Goal: Transaction & Acquisition: Purchase product/service

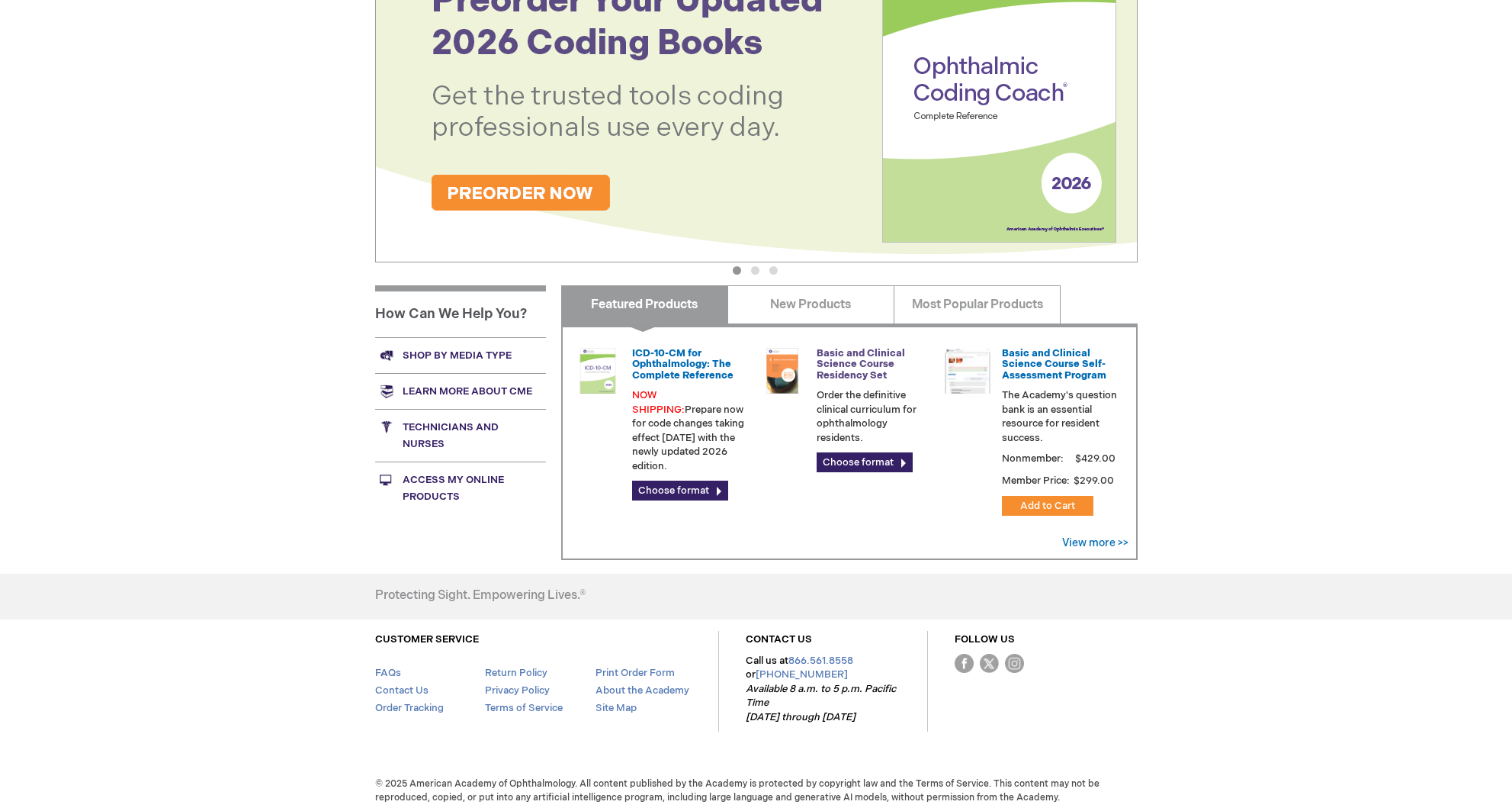
scroll to position [330, 0]
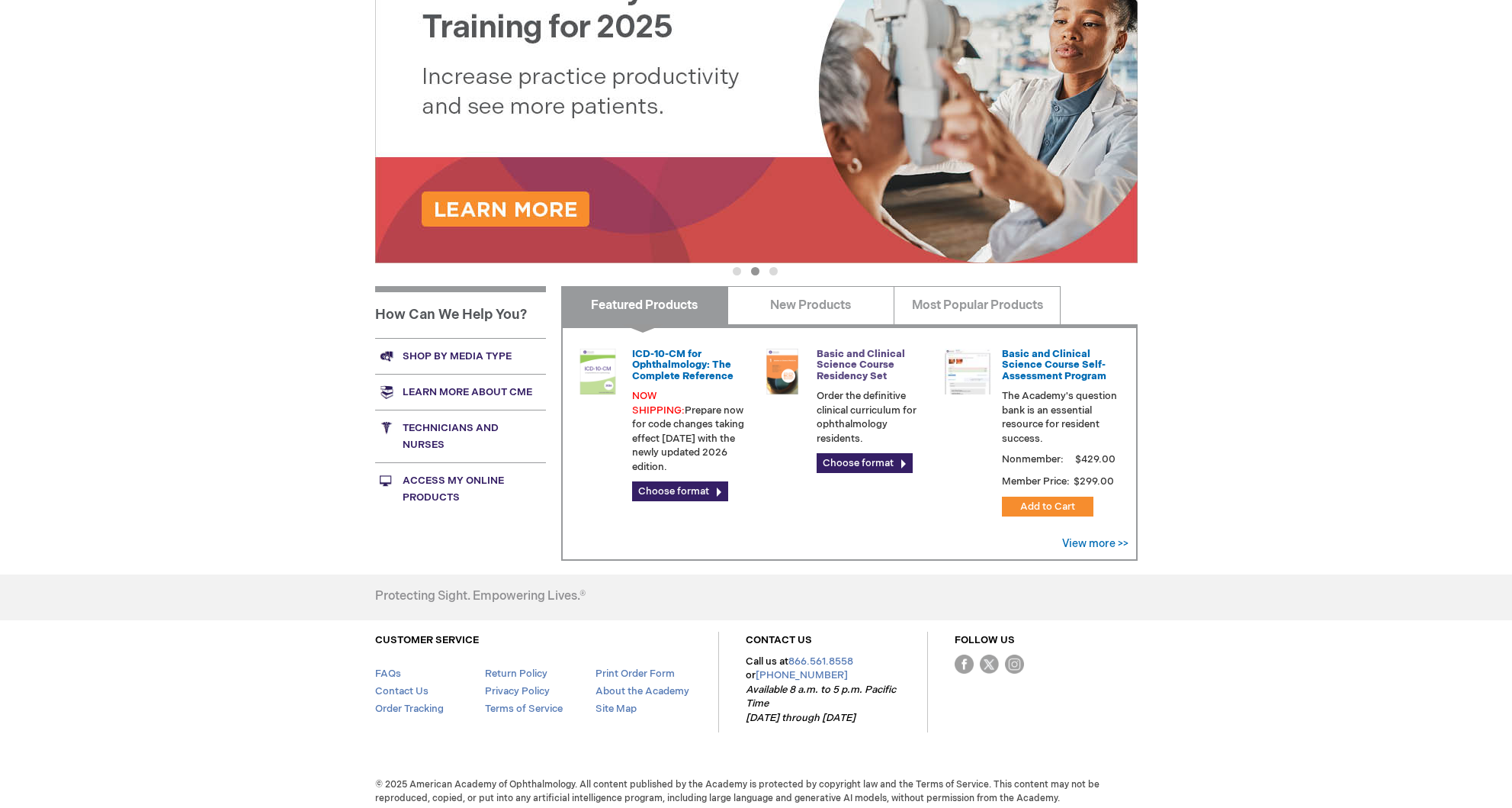
click at [839, 361] on link "Basic and Clinical Science Course Residency Set" at bounding box center [861, 365] width 89 height 35
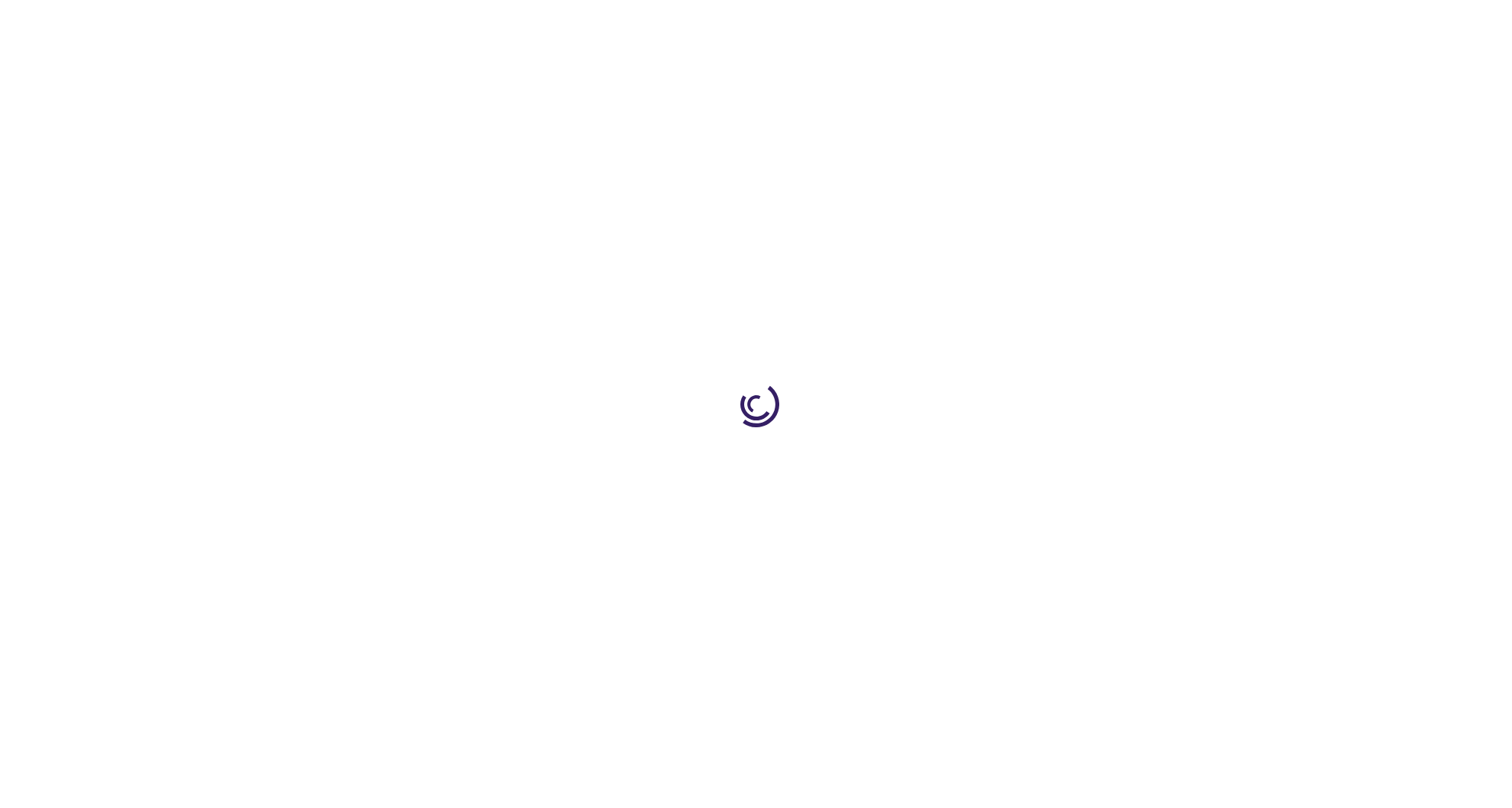
type input "0"
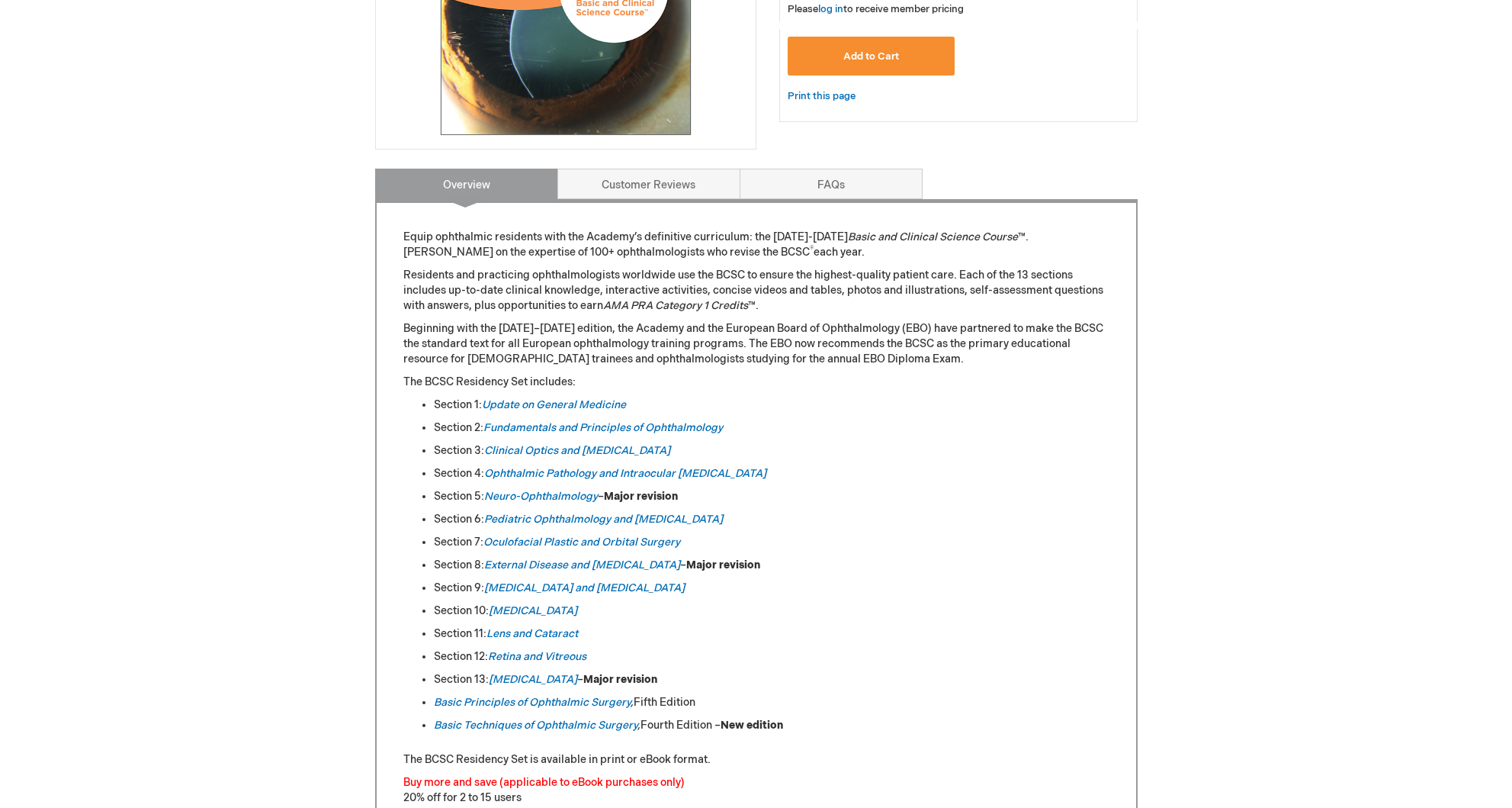
scroll to position [479, 0]
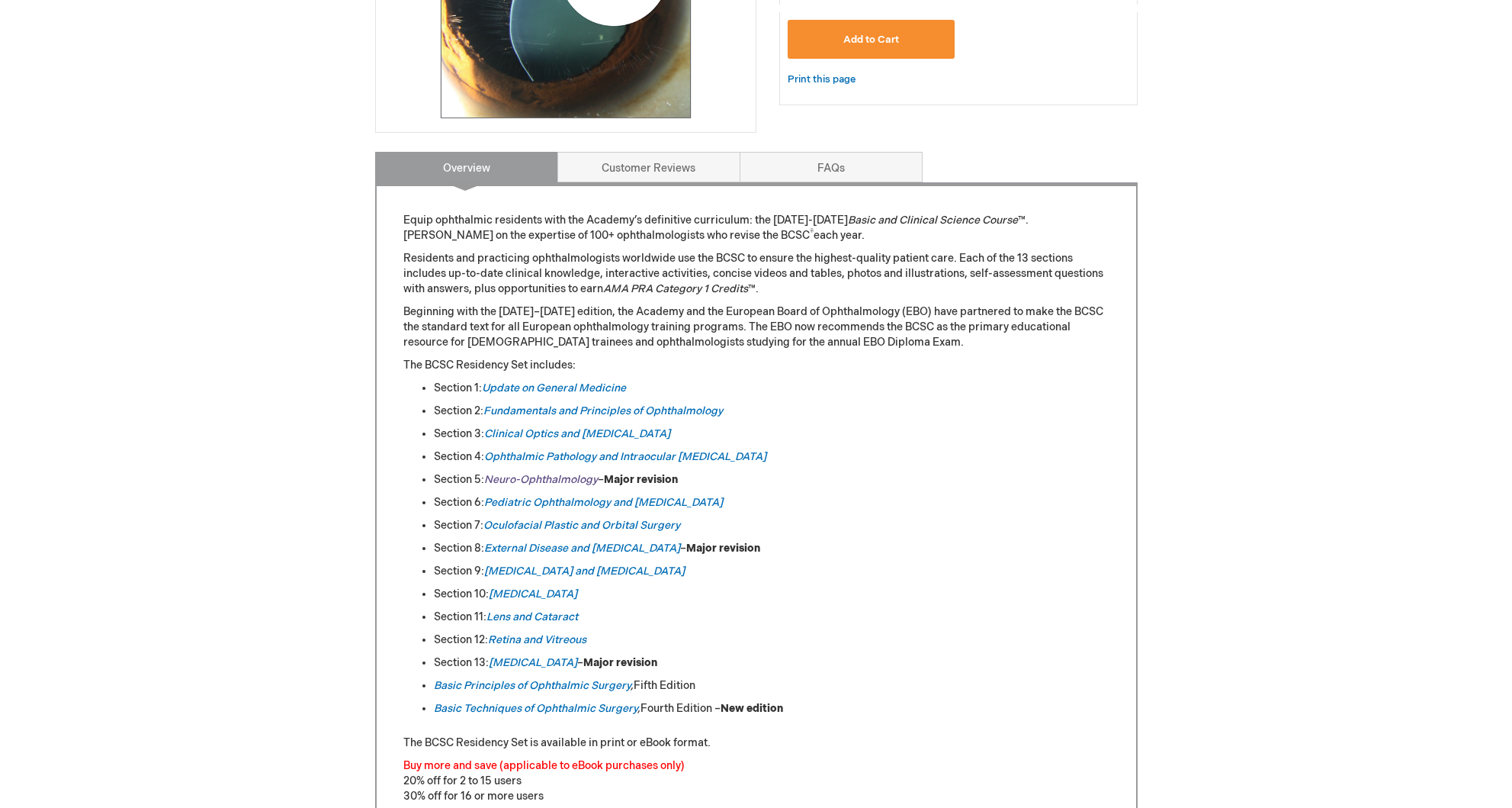
click at [521, 477] on em "Neuro-Ophthalmology" at bounding box center [541, 479] width 113 height 13
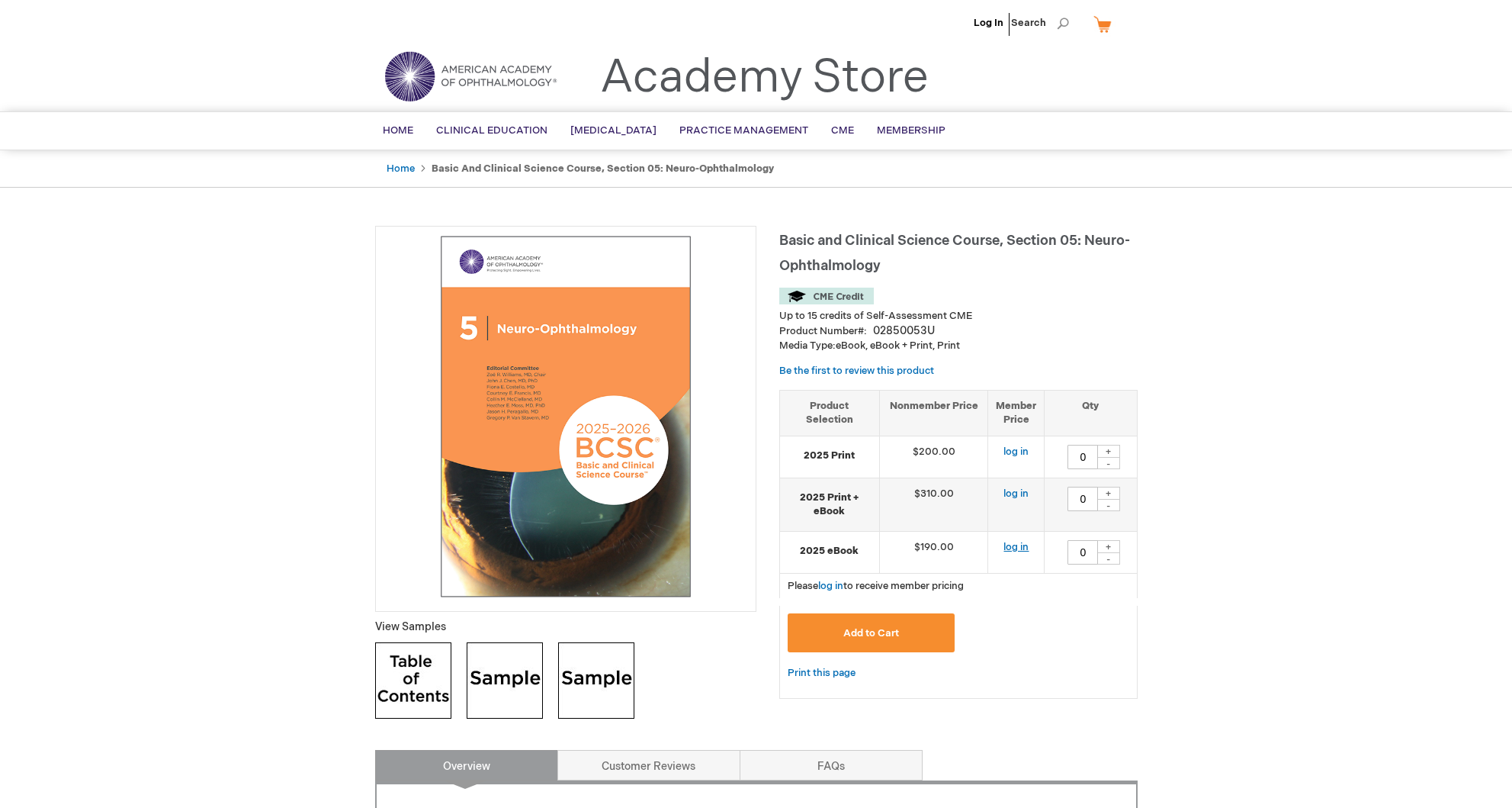
click at [1016, 542] on link "log in" at bounding box center [1016, 546] width 26 height 12
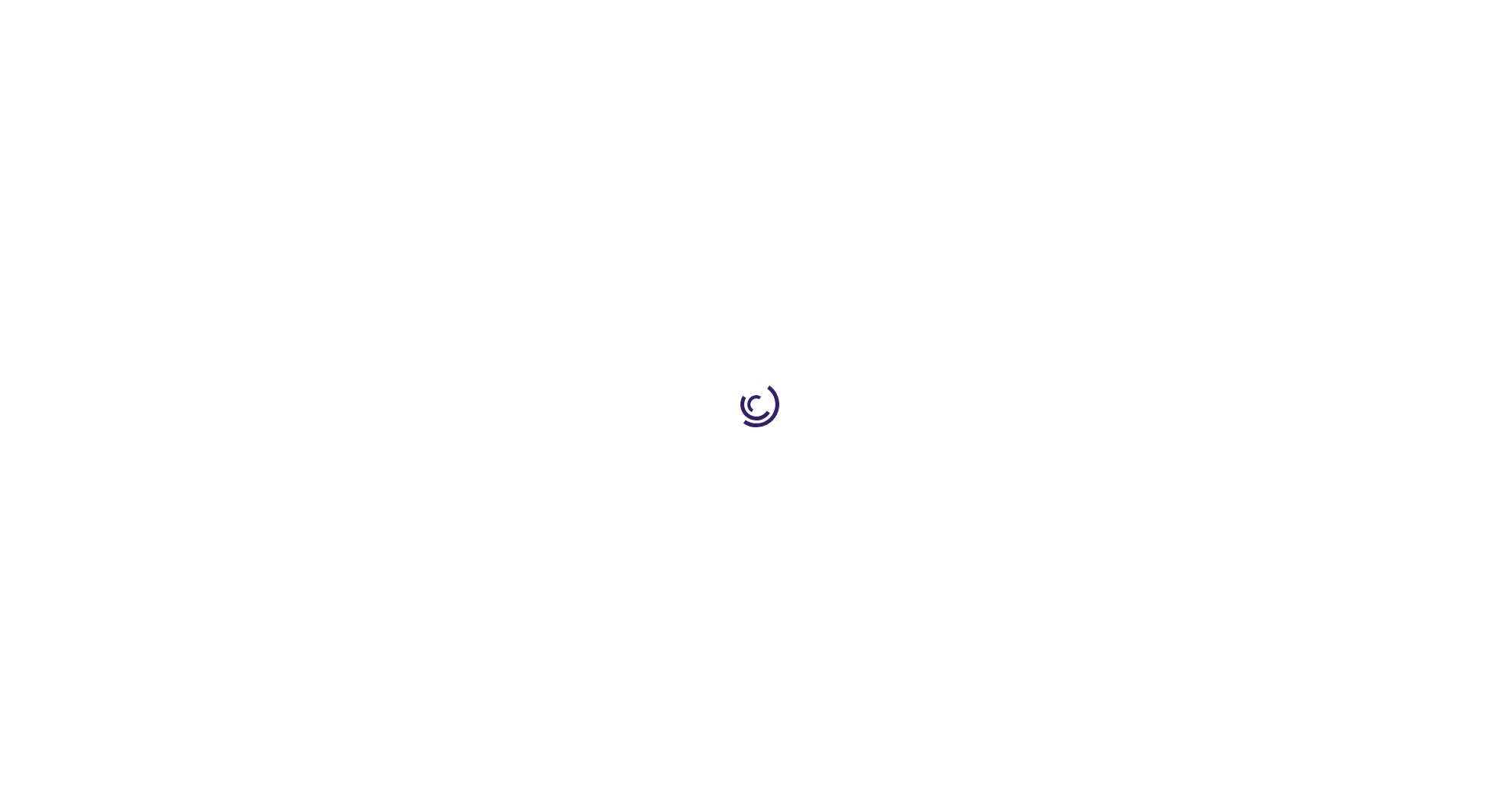
type input "0"
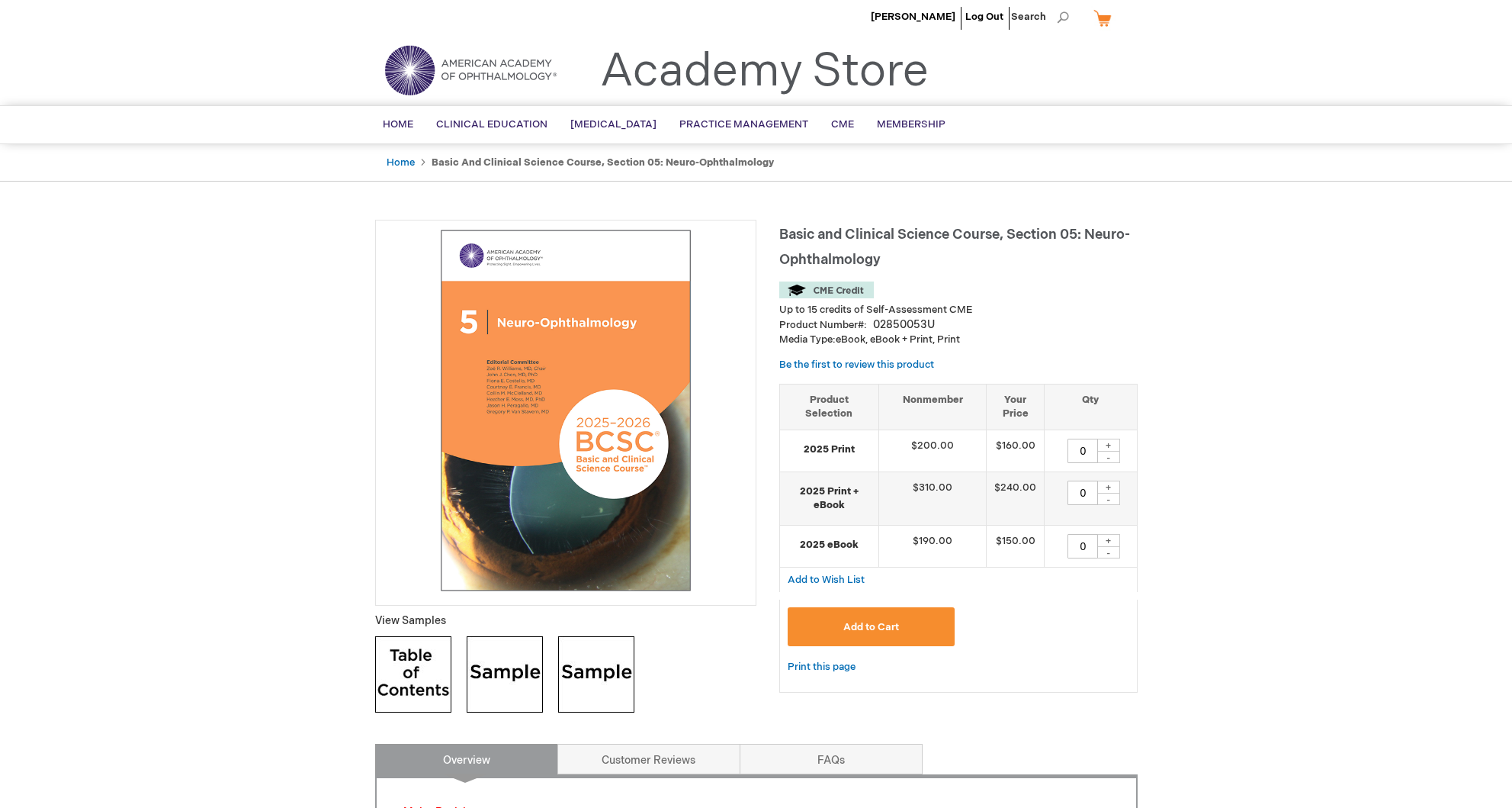
click at [1110, 448] on div "+" at bounding box center [1109, 445] width 23 height 13
type input "1"
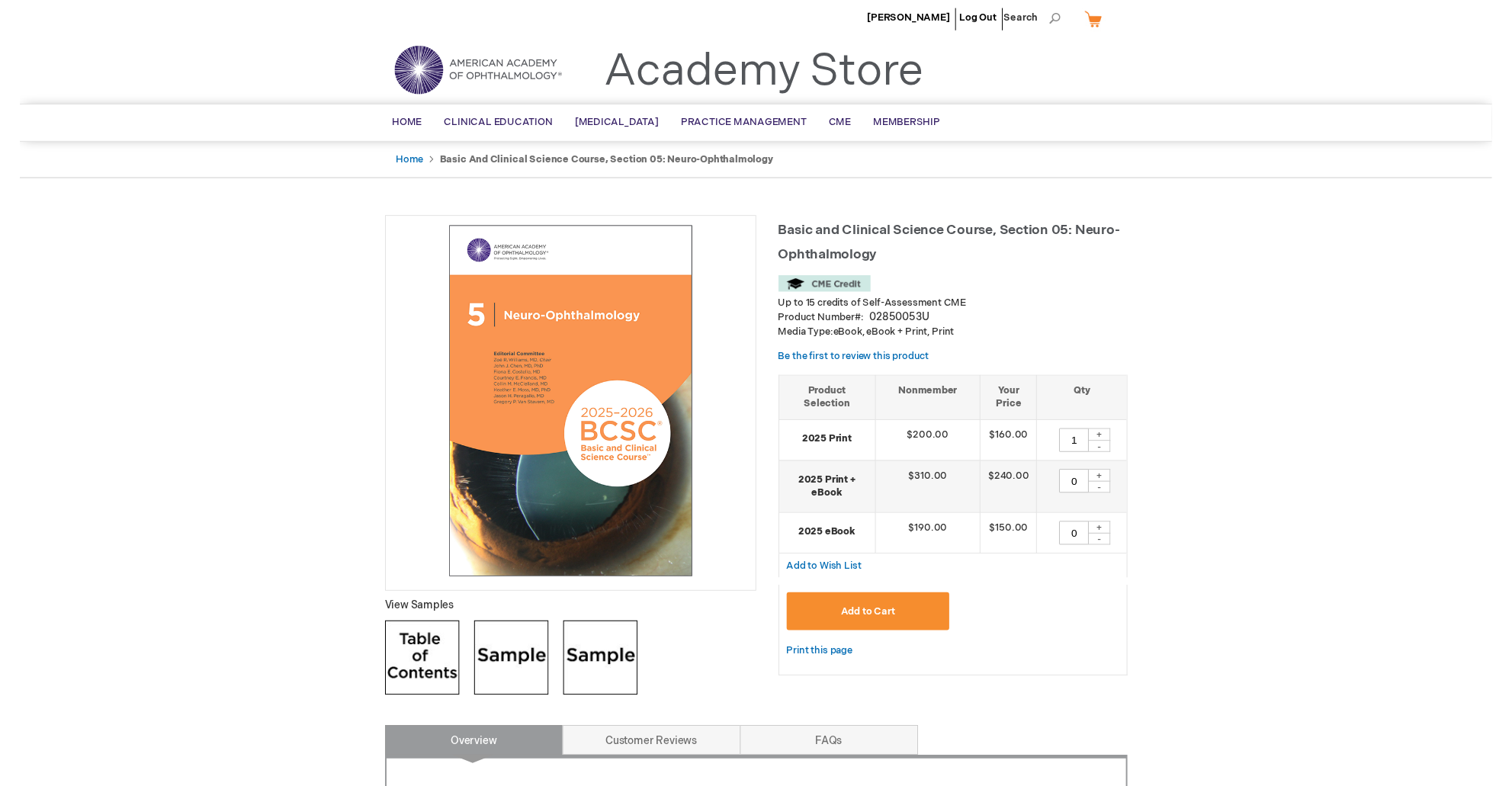
scroll to position [5, 0]
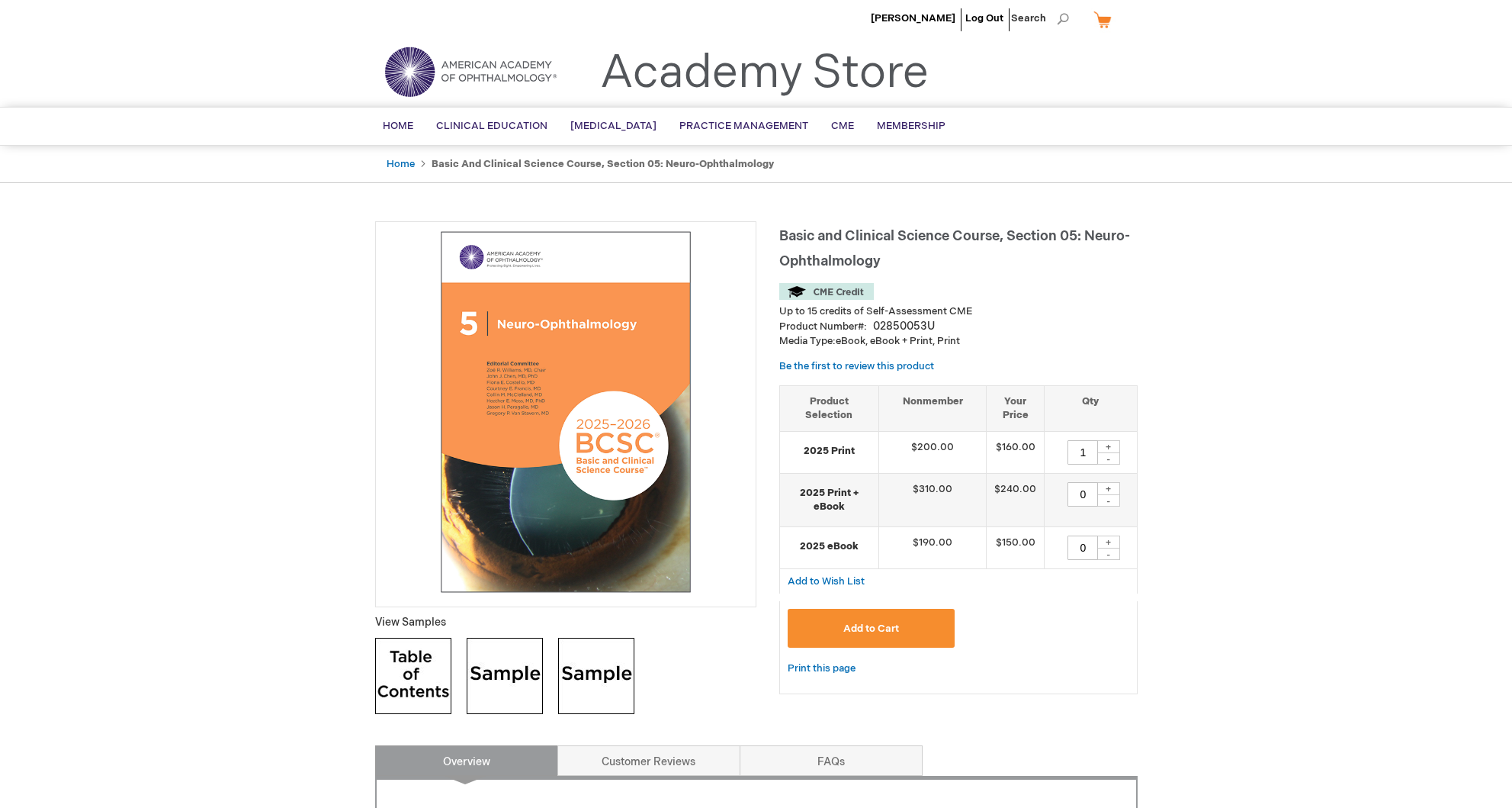
click at [869, 623] on span "Add to Cart" at bounding box center [871, 628] width 56 height 12
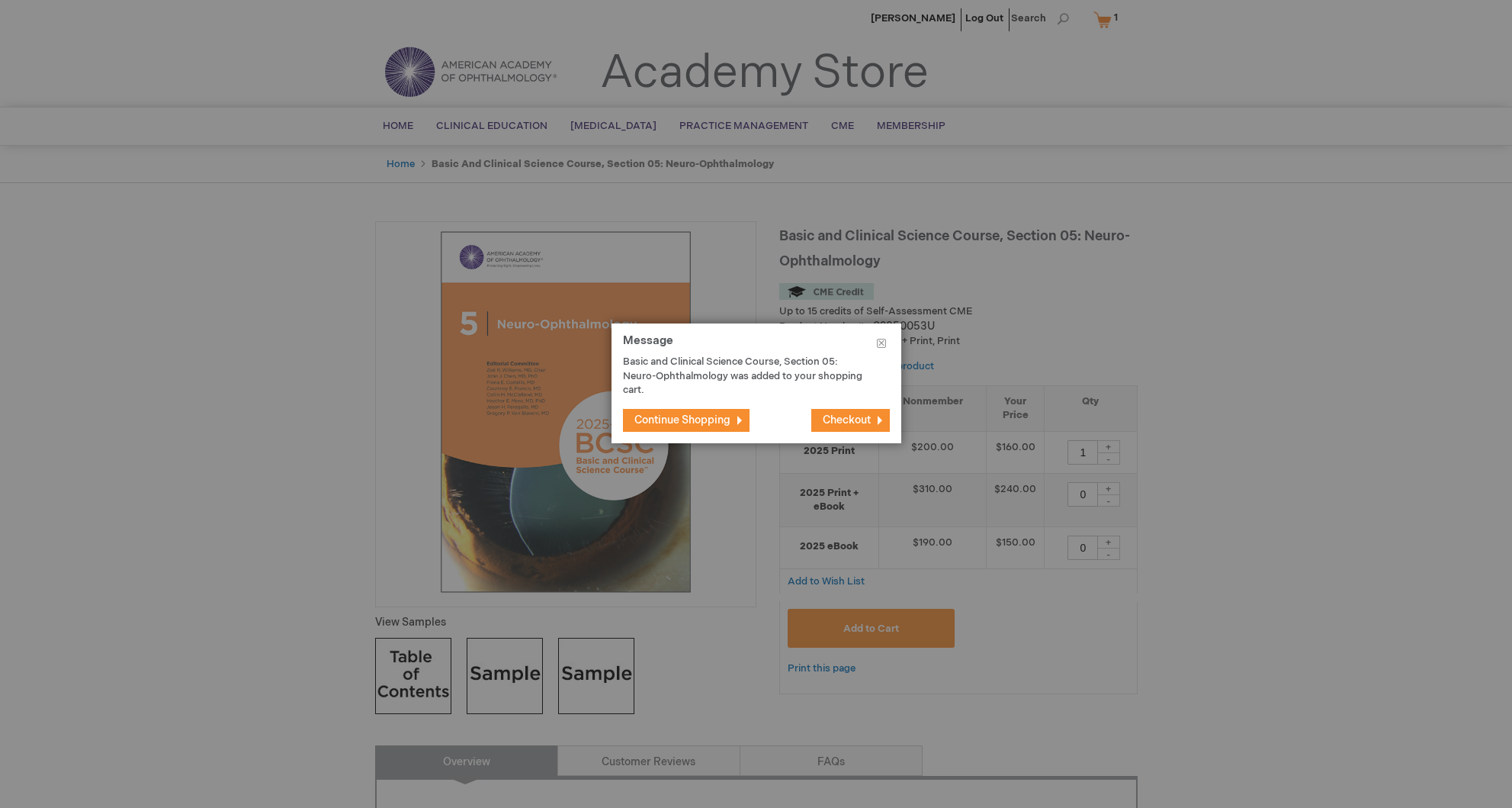
click at [714, 419] on span "Continue Shopping" at bounding box center [682, 420] width 96 height 13
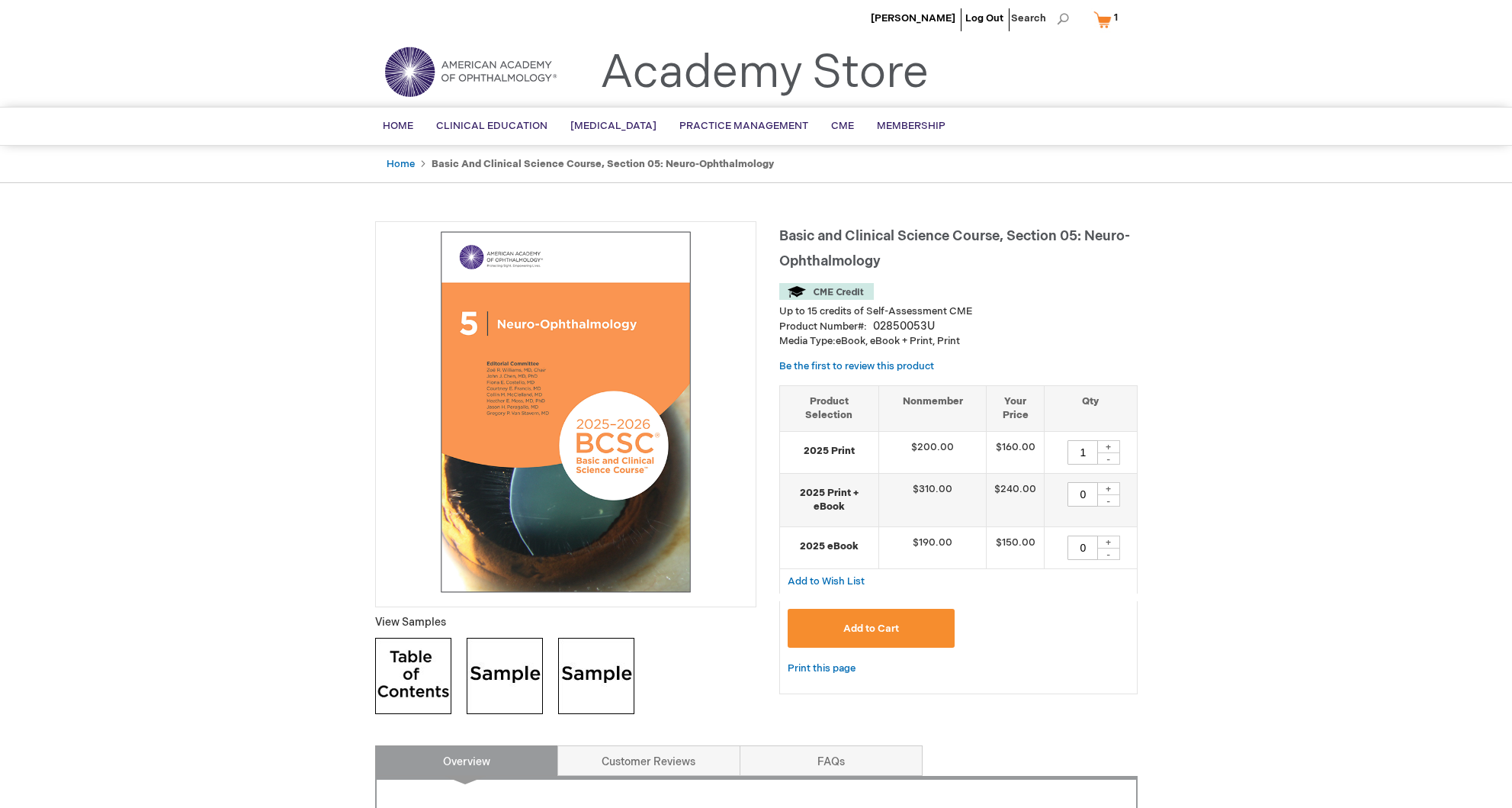
click at [412, 684] on img at bounding box center [413, 675] width 76 height 76
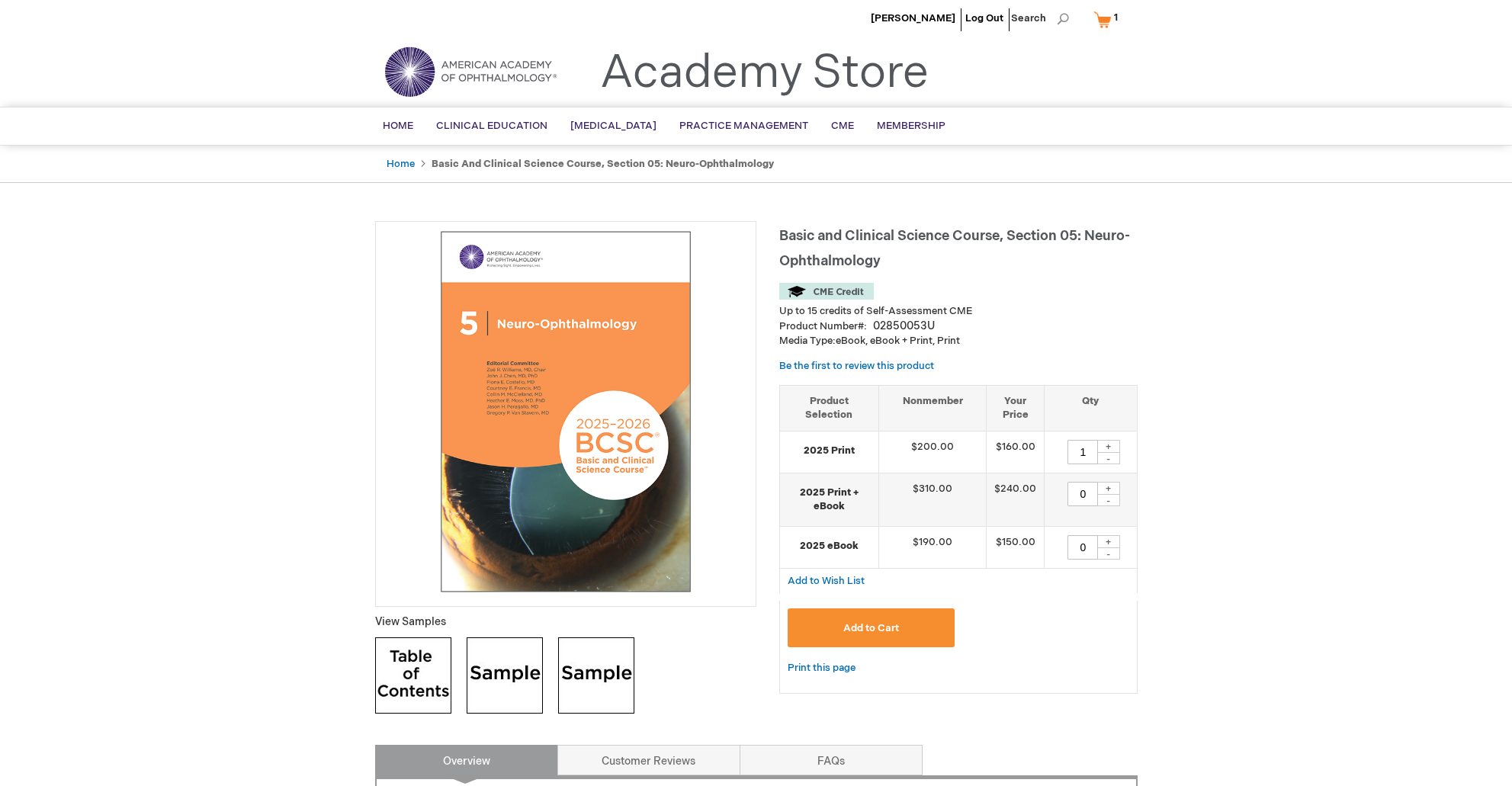
click at [662, 310] on img at bounding box center [565, 412] width 364 height 364
click at [516, 681] on img at bounding box center [504, 675] width 76 height 76
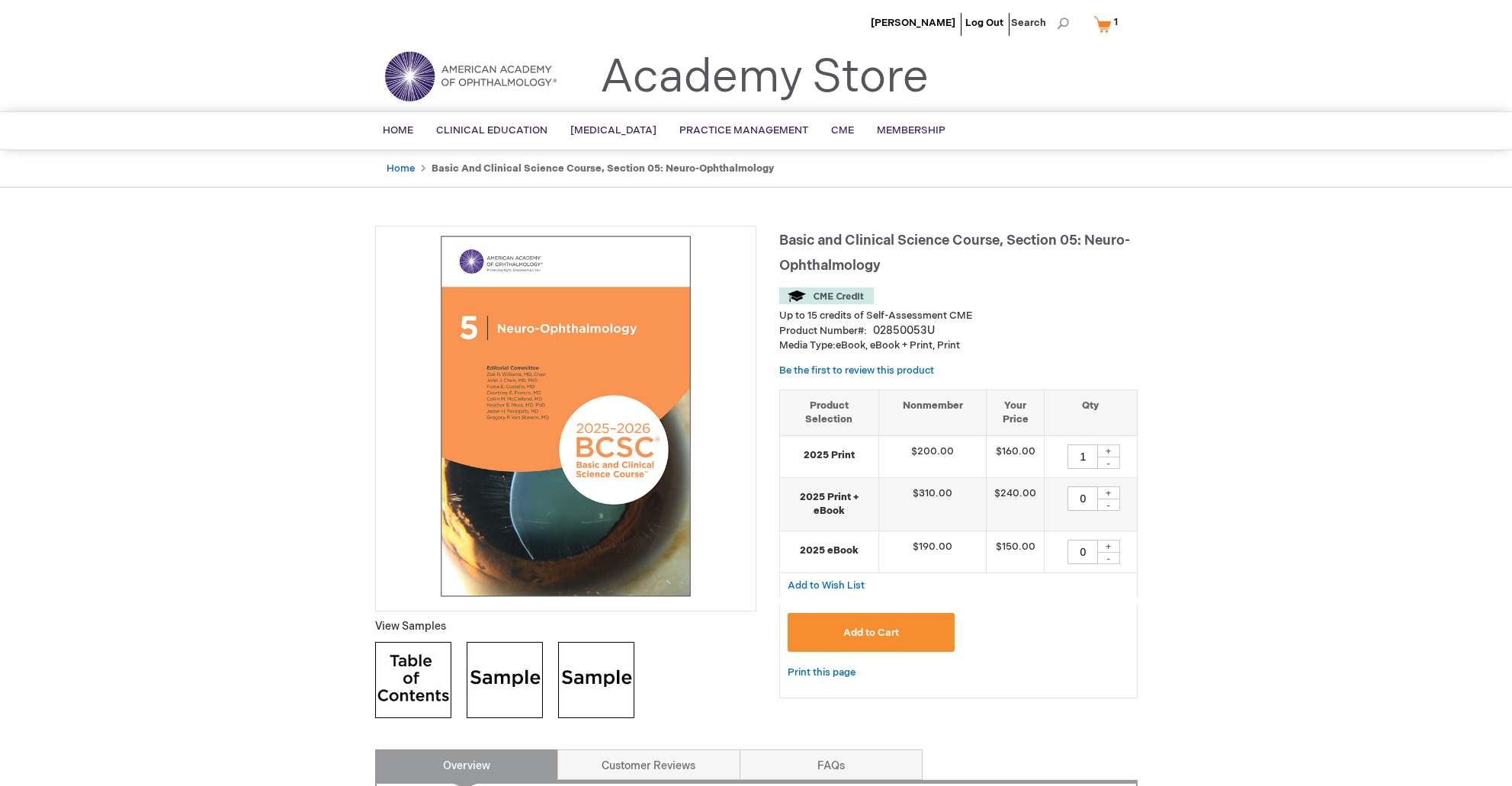
scroll to position [0, 0]
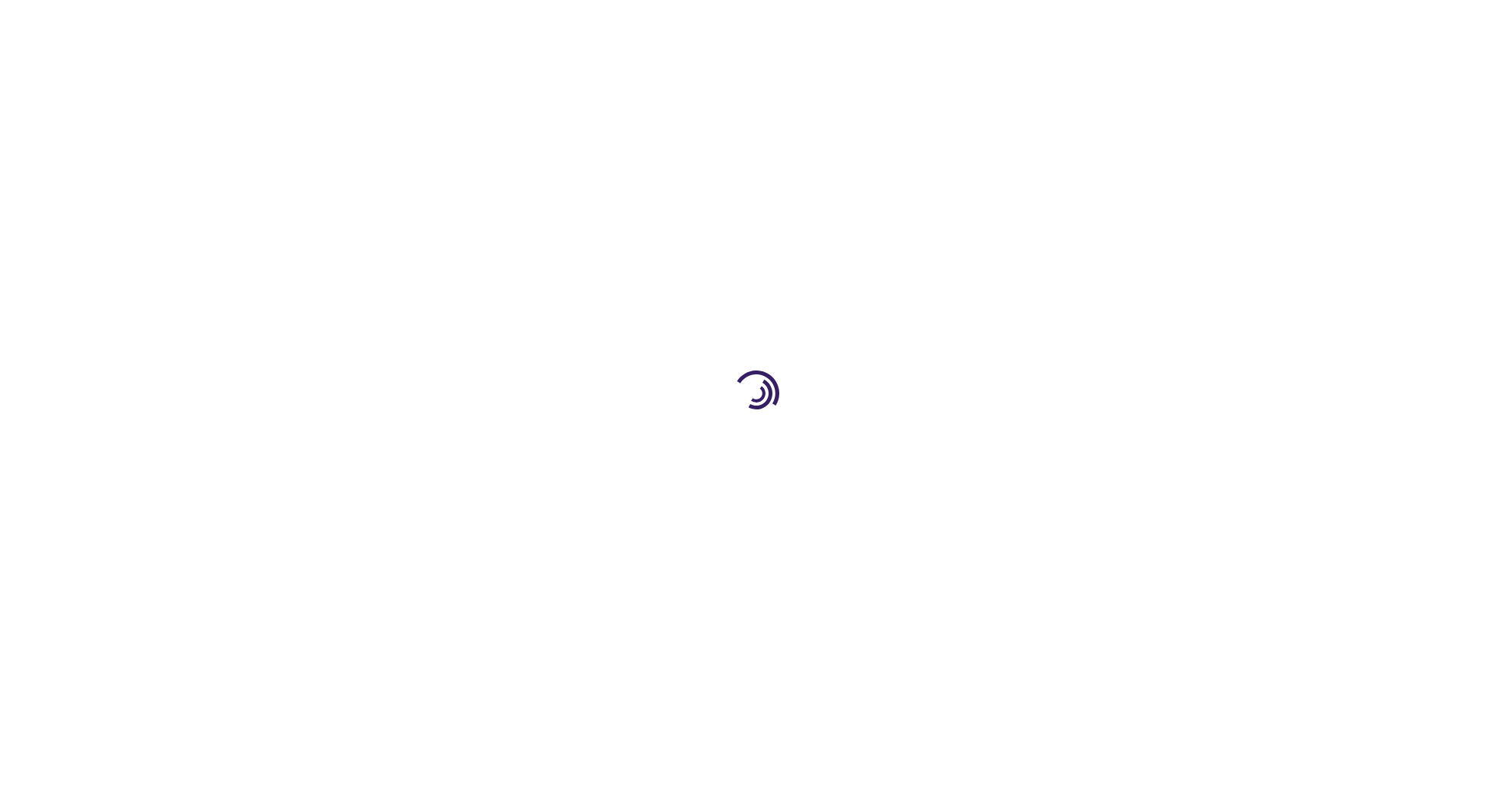
type input "1"
type input "0"
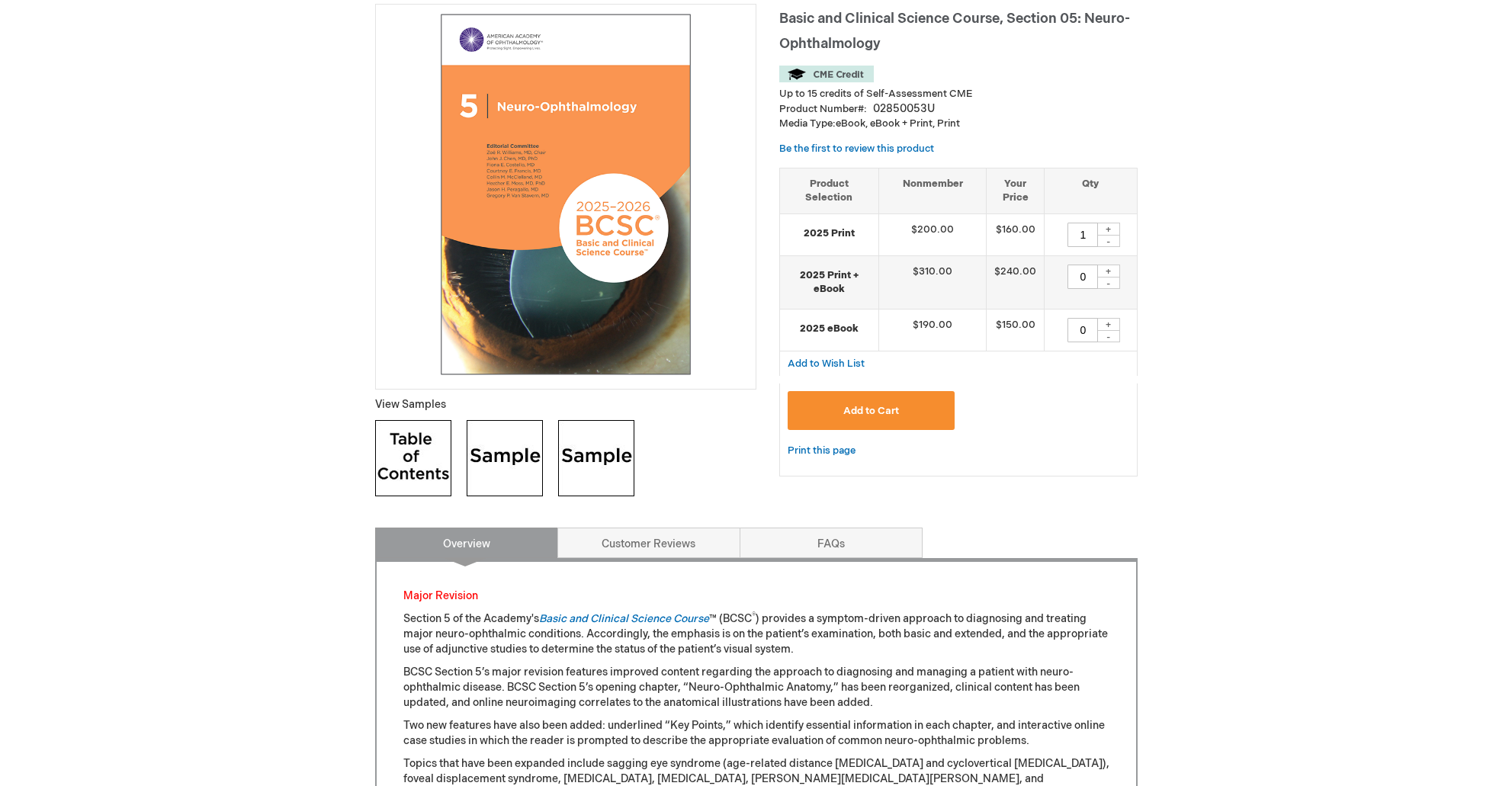
scroll to position [221, 0]
click at [832, 410] on button "Add to Cart" at bounding box center [871, 411] width 167 height 39
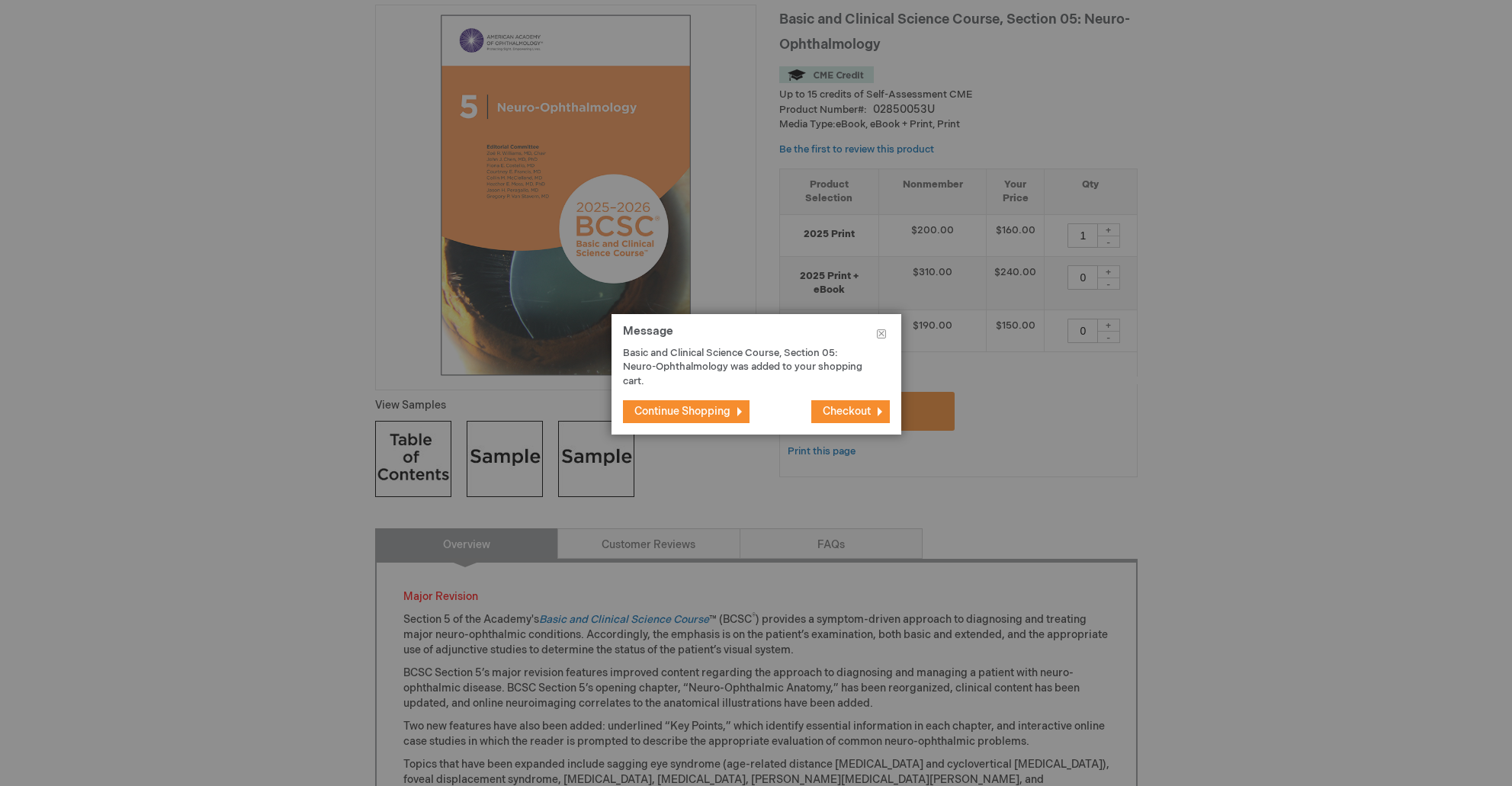
click at [701, 410] on span "Continue Shopping" at bounding box center [682, 412] width 96 height 13
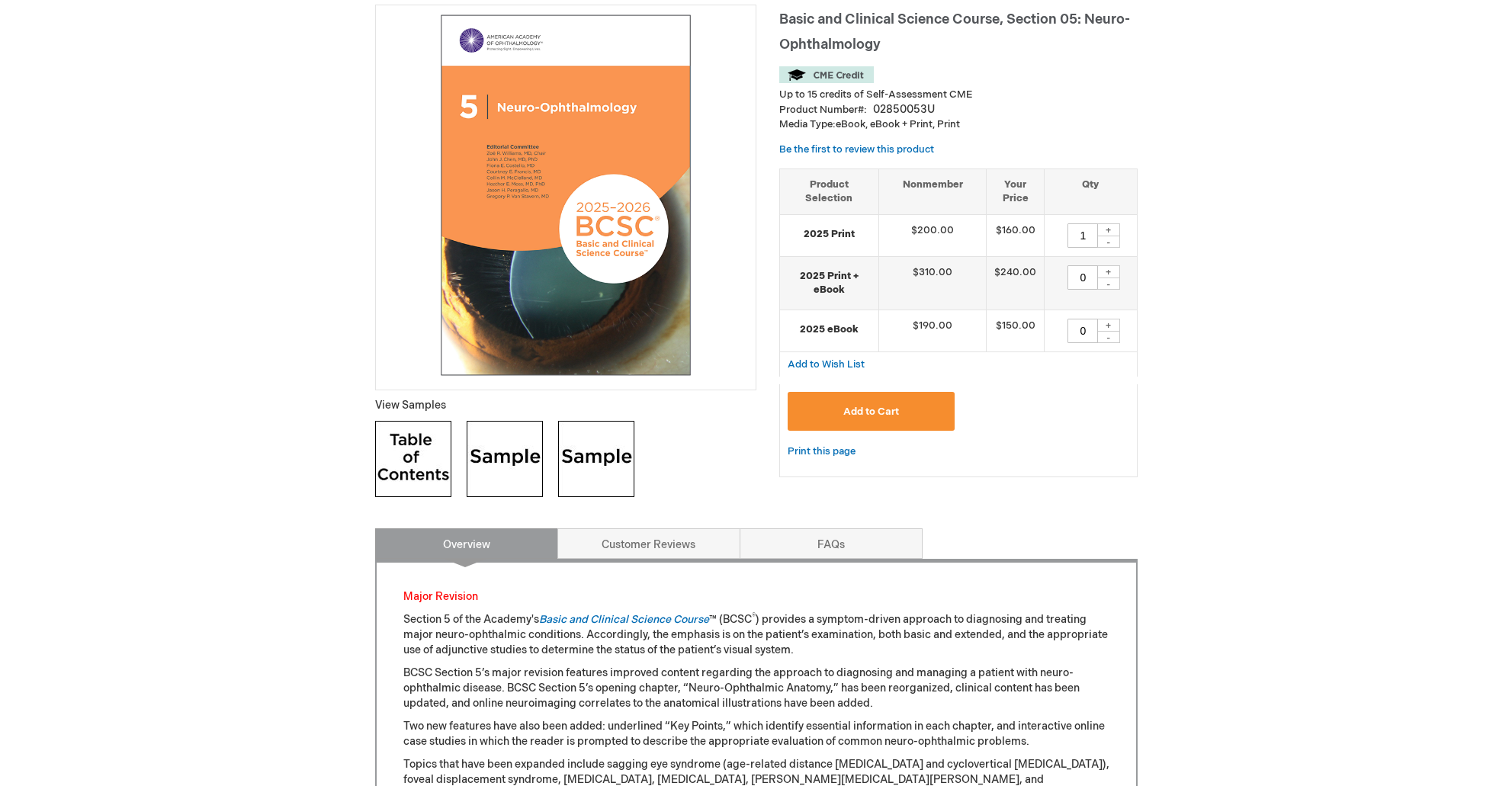
click at [854, 407] on span "Add to Cart" at bounding box center [871, 411] width 56 height 12
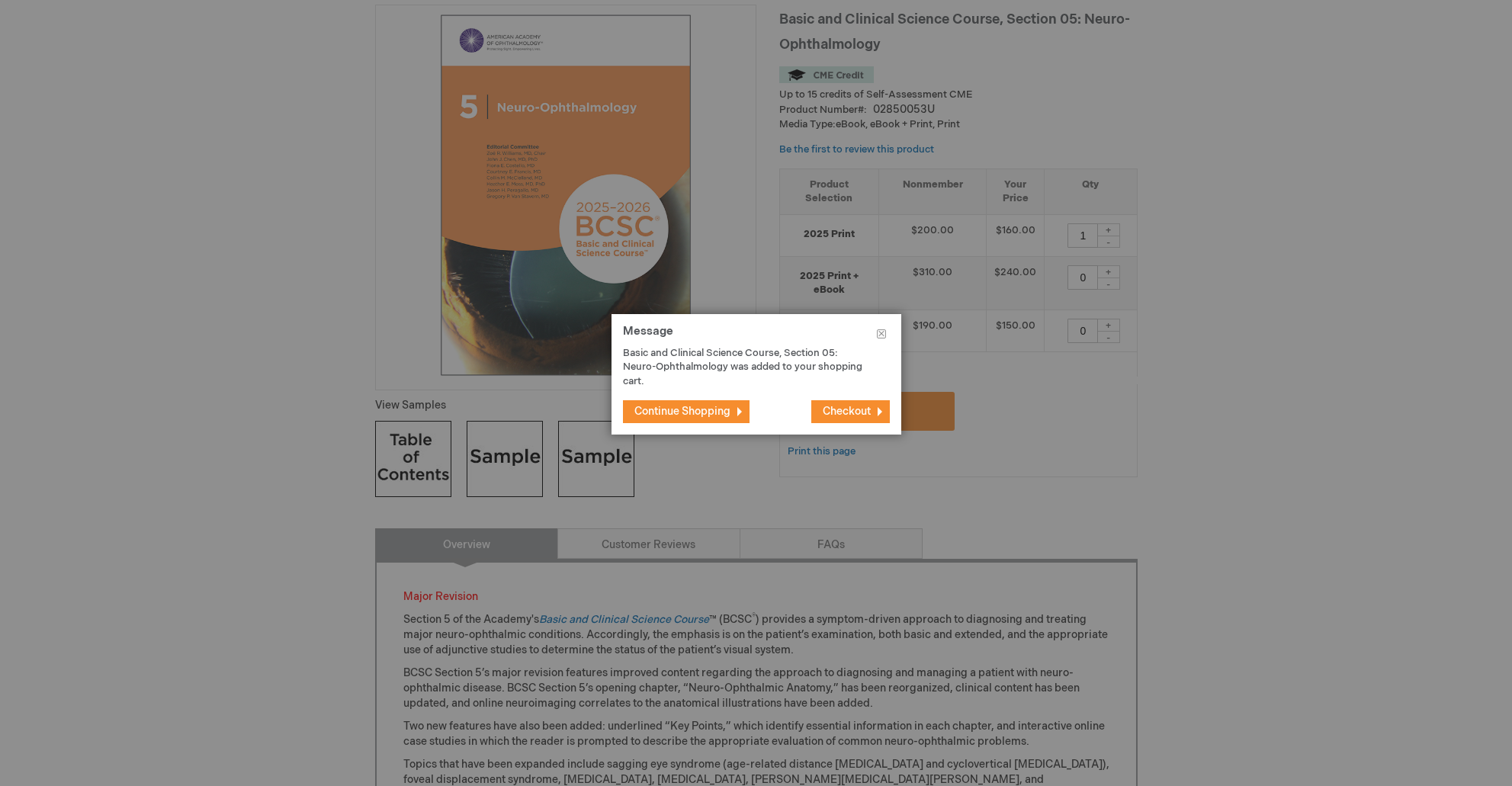
click at [742, 408] on button "Continue Shopping" at bounding box center [686, 412] width 126 height 23
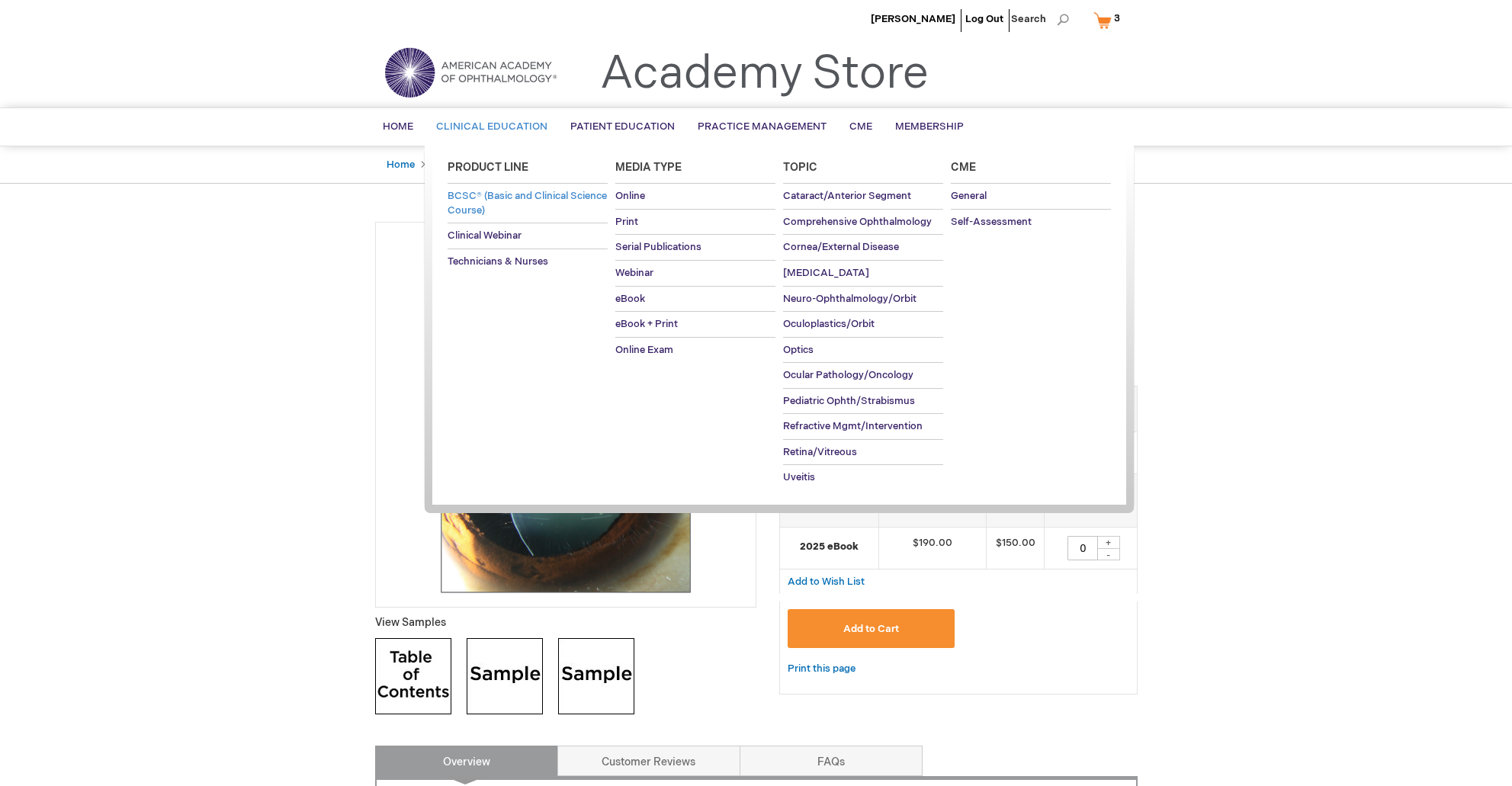
scroll to position [8, 0]
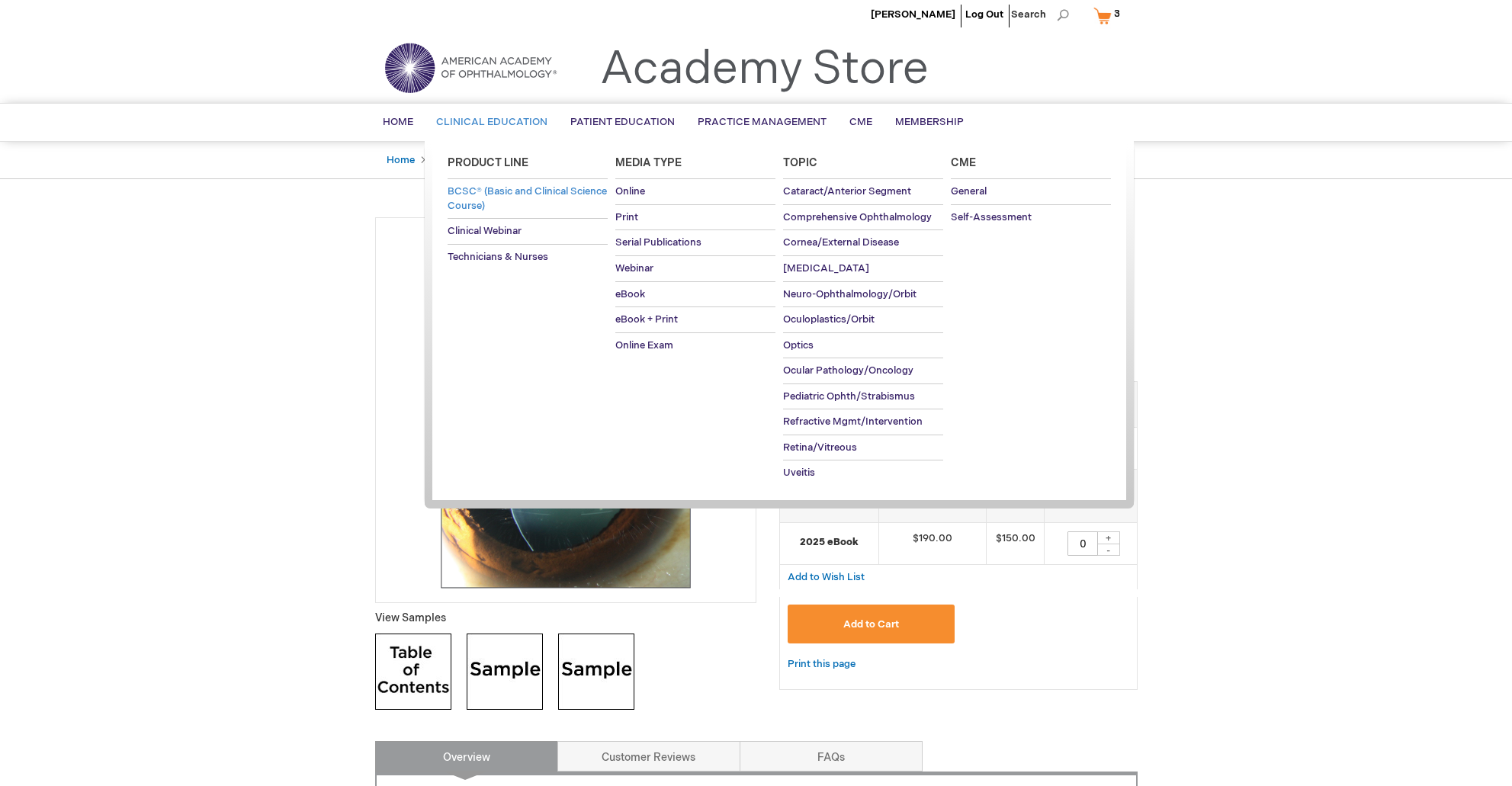
click at [496, 196] on span "BCSC® (Basic and Clinical Science Course)" at bounding box center [527, 199] width 159 height 27
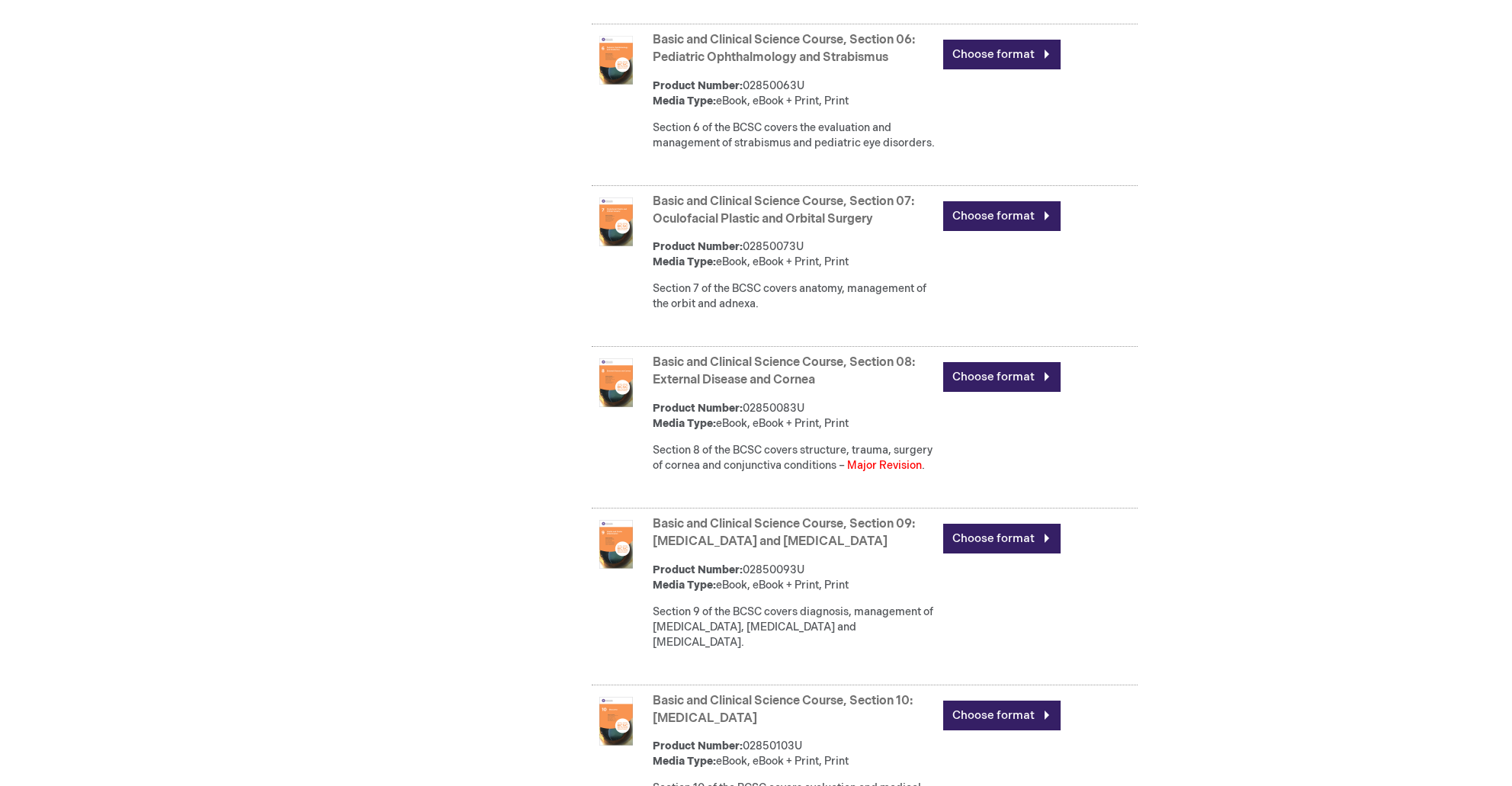
scroll to position [1592, 0]
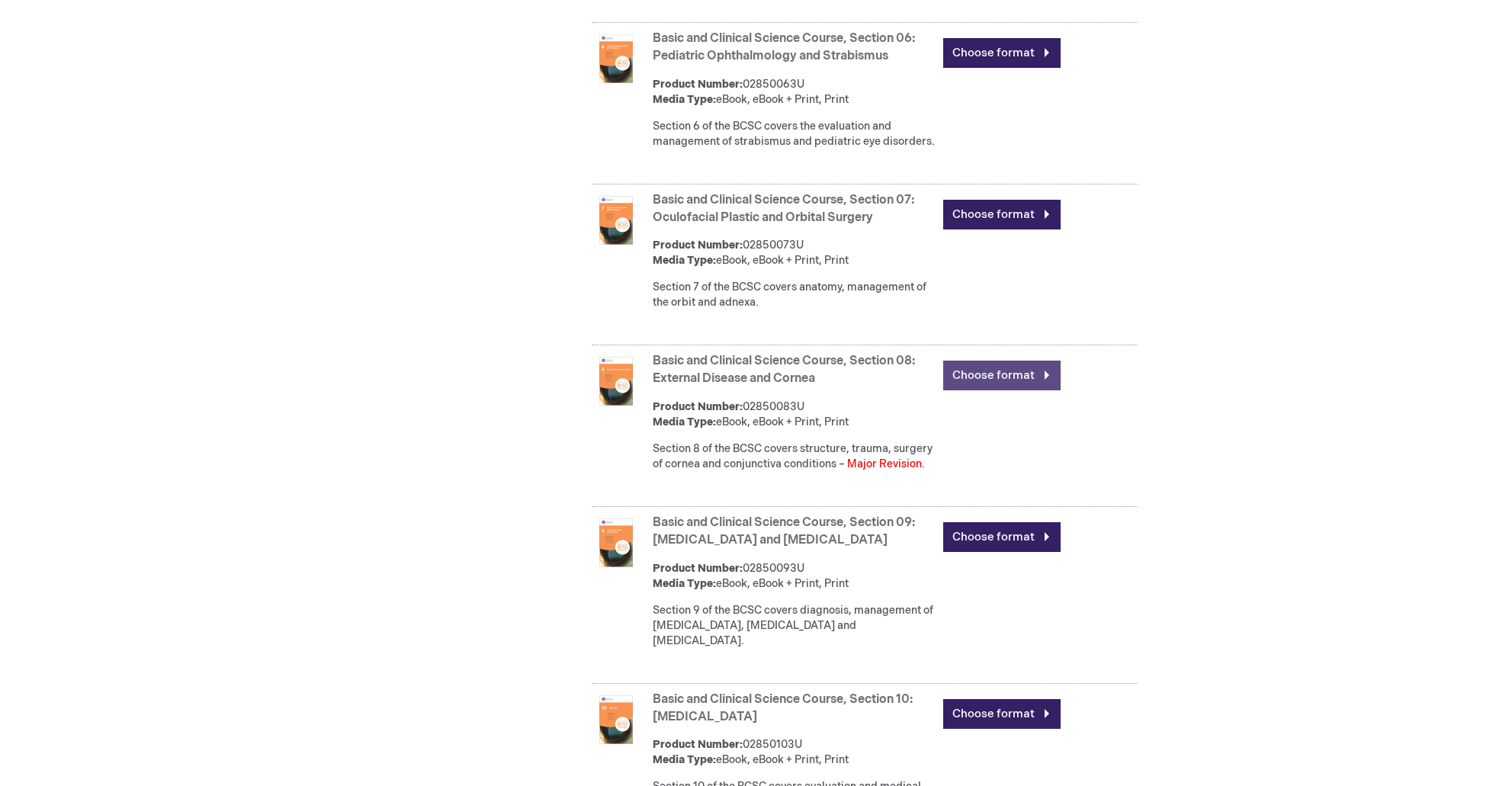
click at [992, 391] on link "Choose format" at bounding box center [1002, 375] width 117 height 30
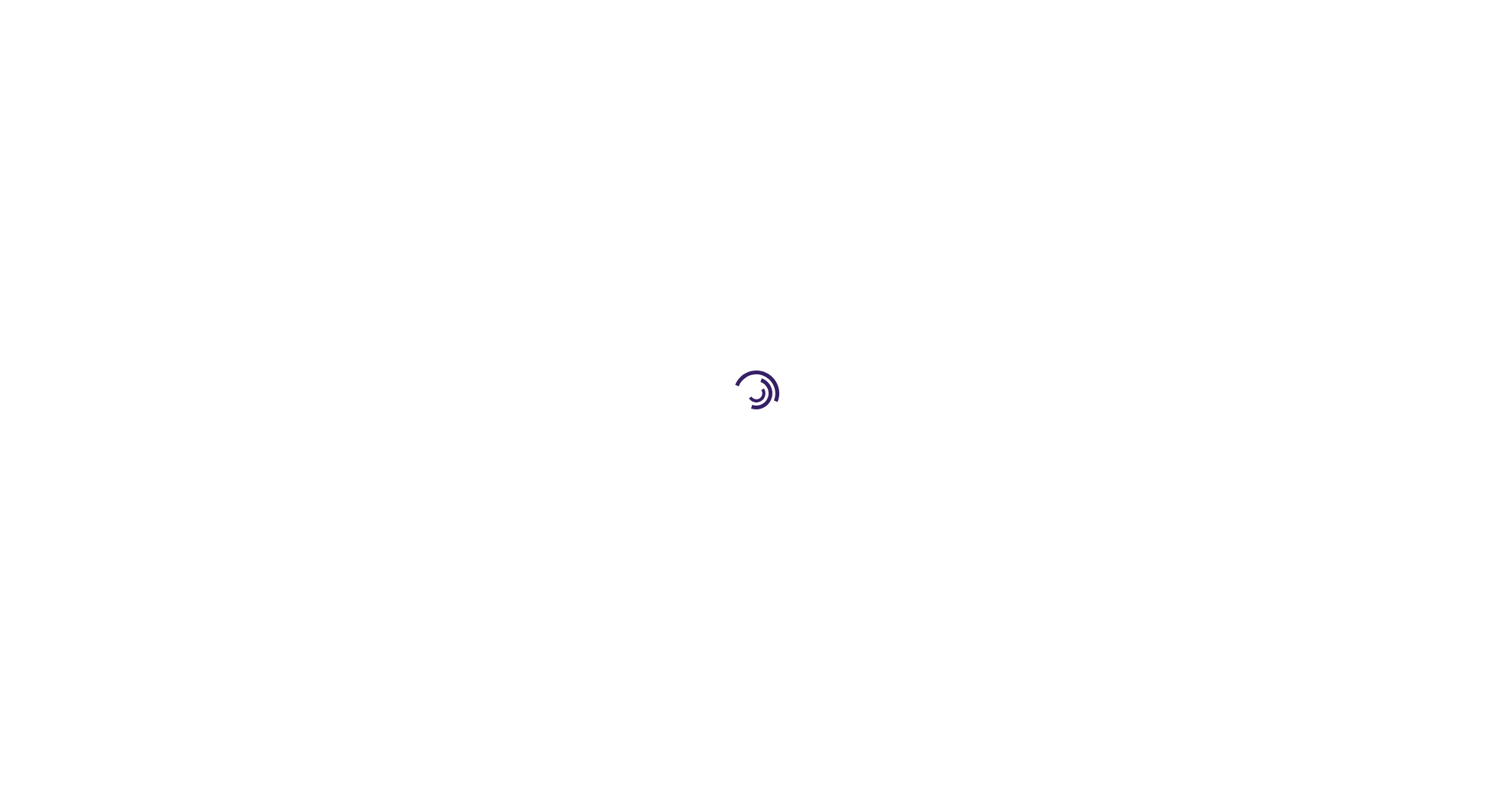
type input "0"
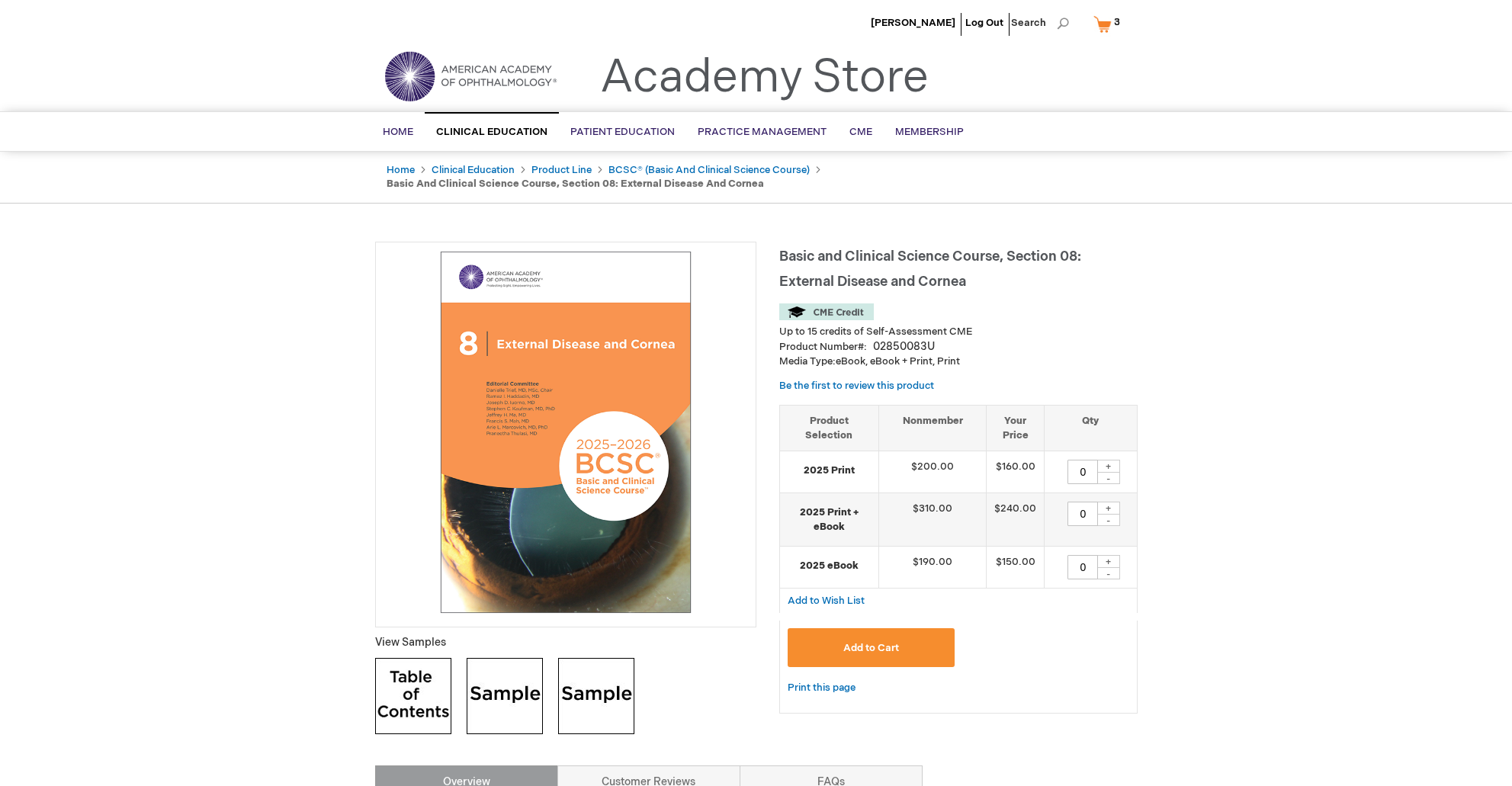
click at [1108, 463] on div "+" at bounding box center [1109, 467] width 23 height 13
type input "1"
click at [856, 644] on span "Add to Cart" at bounding box center [871, 648] width 56 height 12
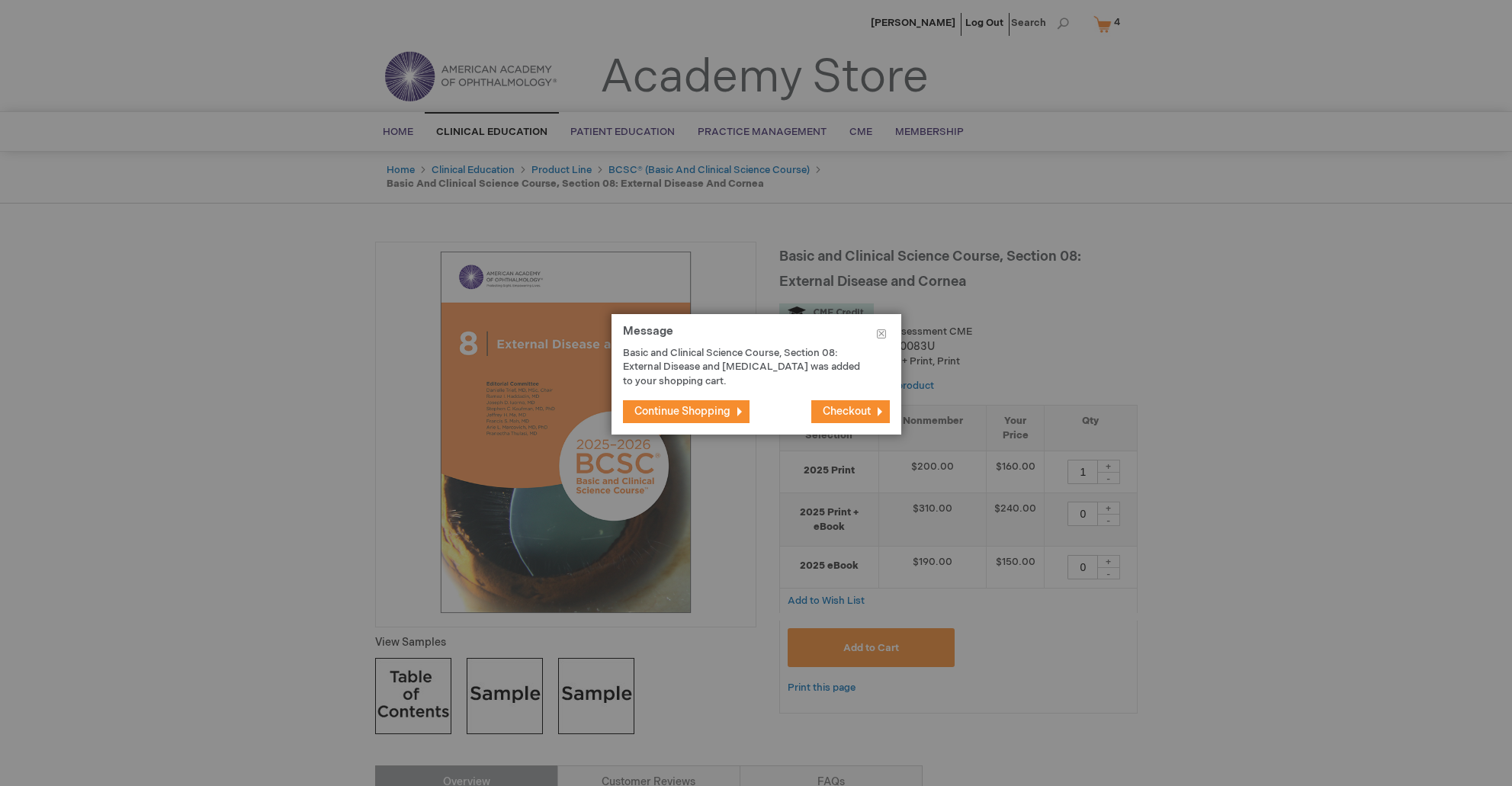
click at [852, 406] on span "Checkout" at bounding box center [846, 412] width 48 height 13
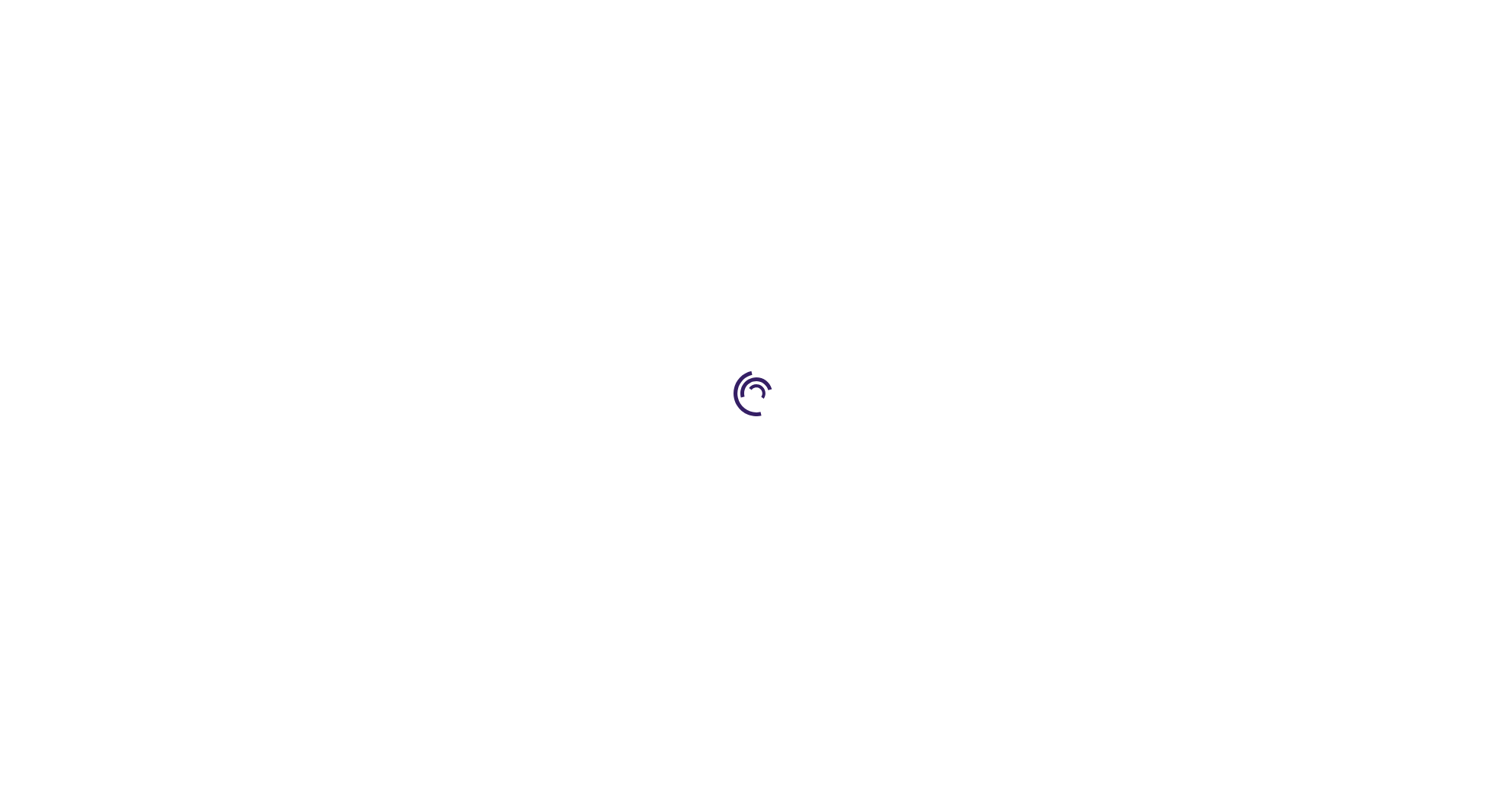
select select "US"
select select "43"
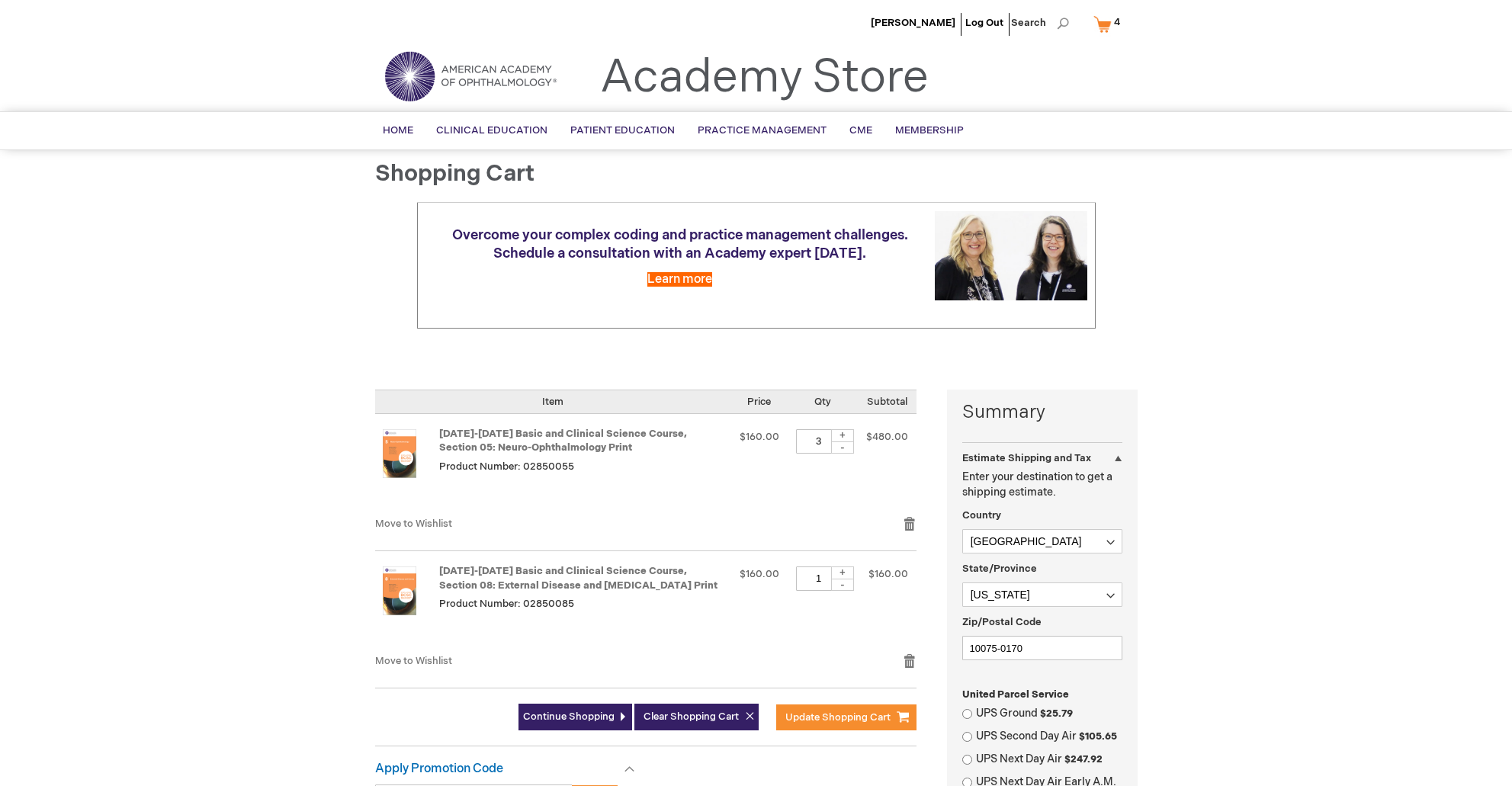
click at [842, 447] on div "-" at bounding box center [842, 447] width 23 height 12
type input "1"
click at [836, 712] on span "Update Shopping Cart" at bounding box center [838, 717] width 105 height 12
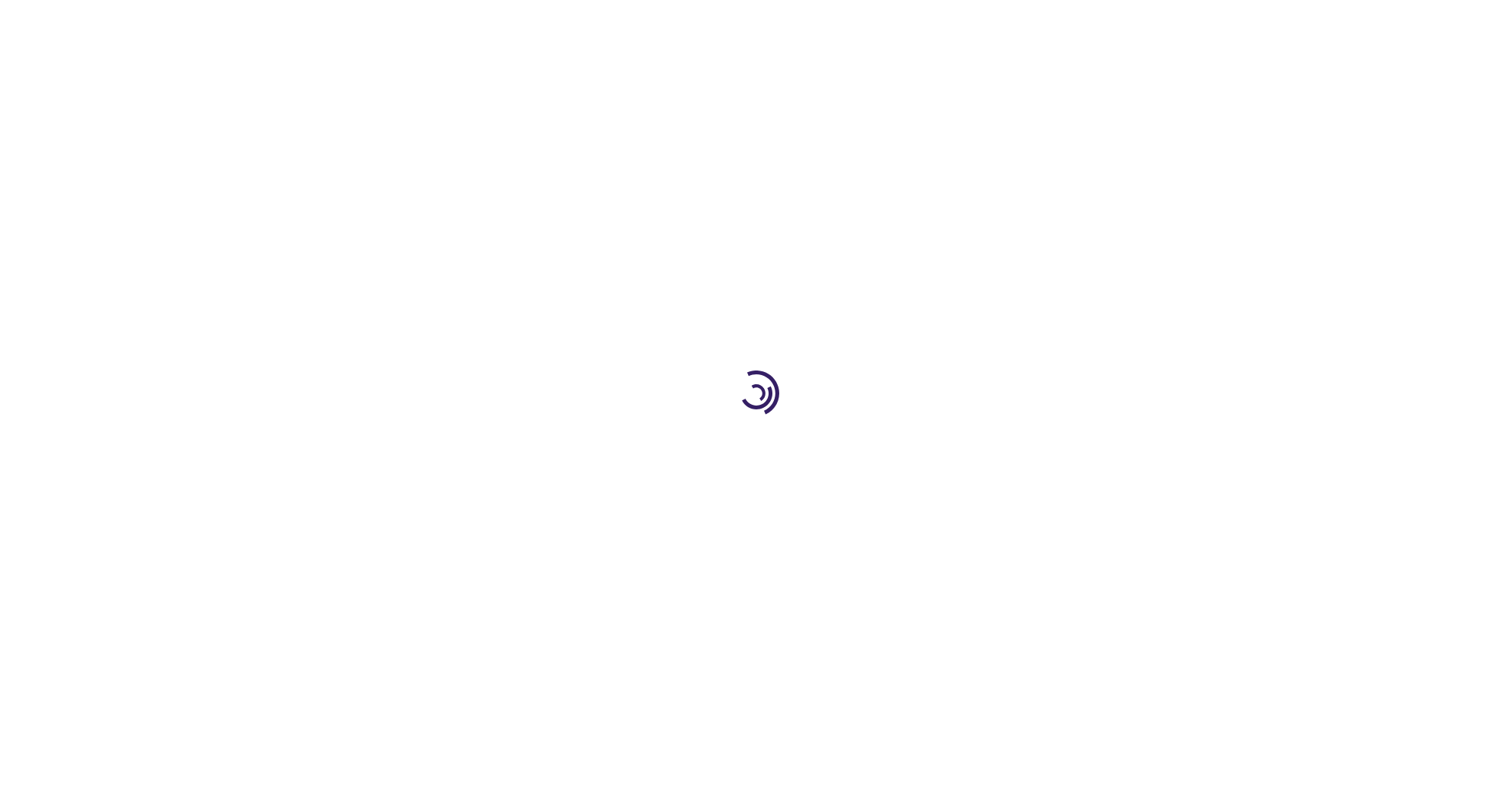
select select "US"
select select "43"
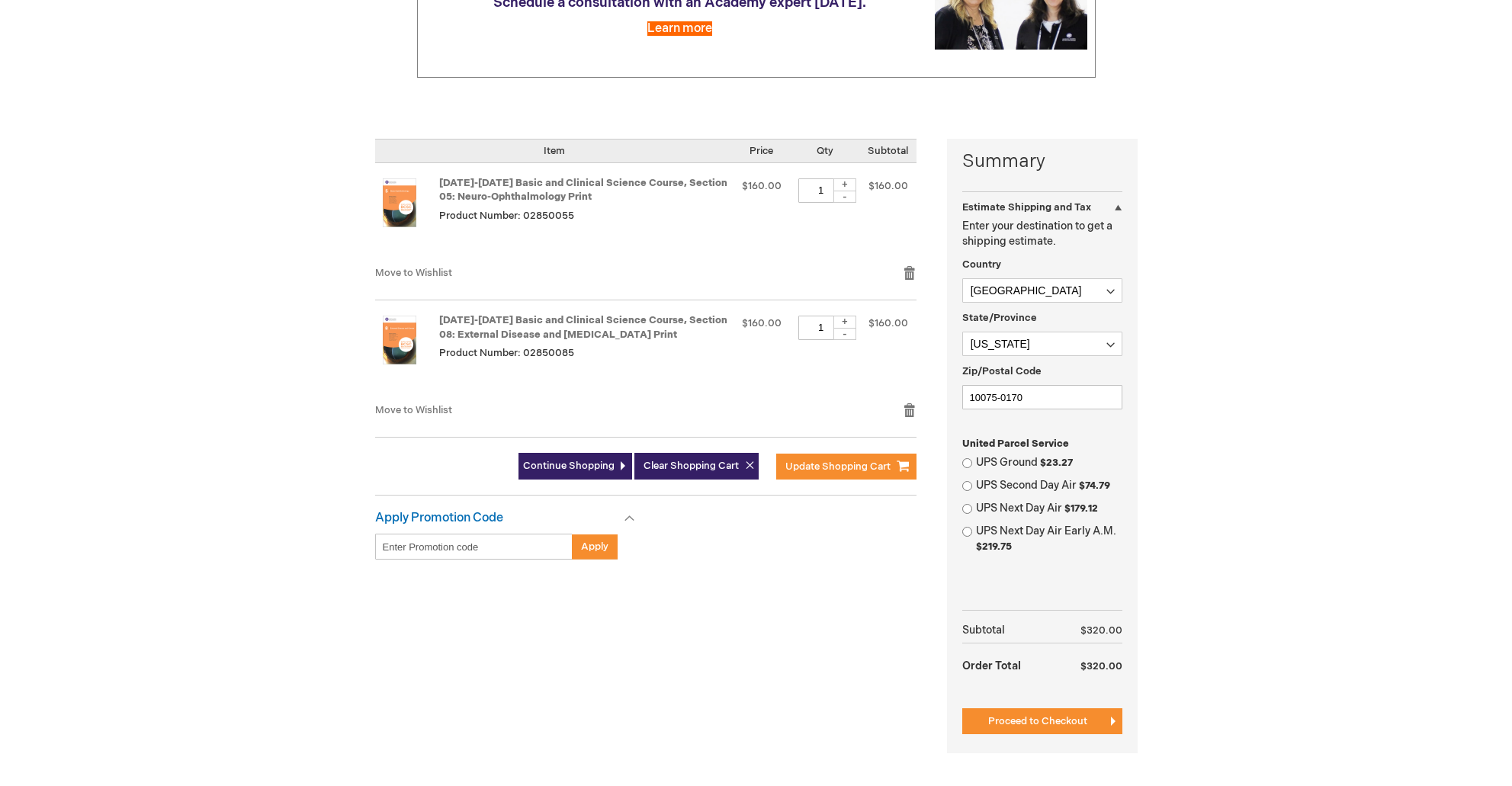
scroll to position [253, 0]
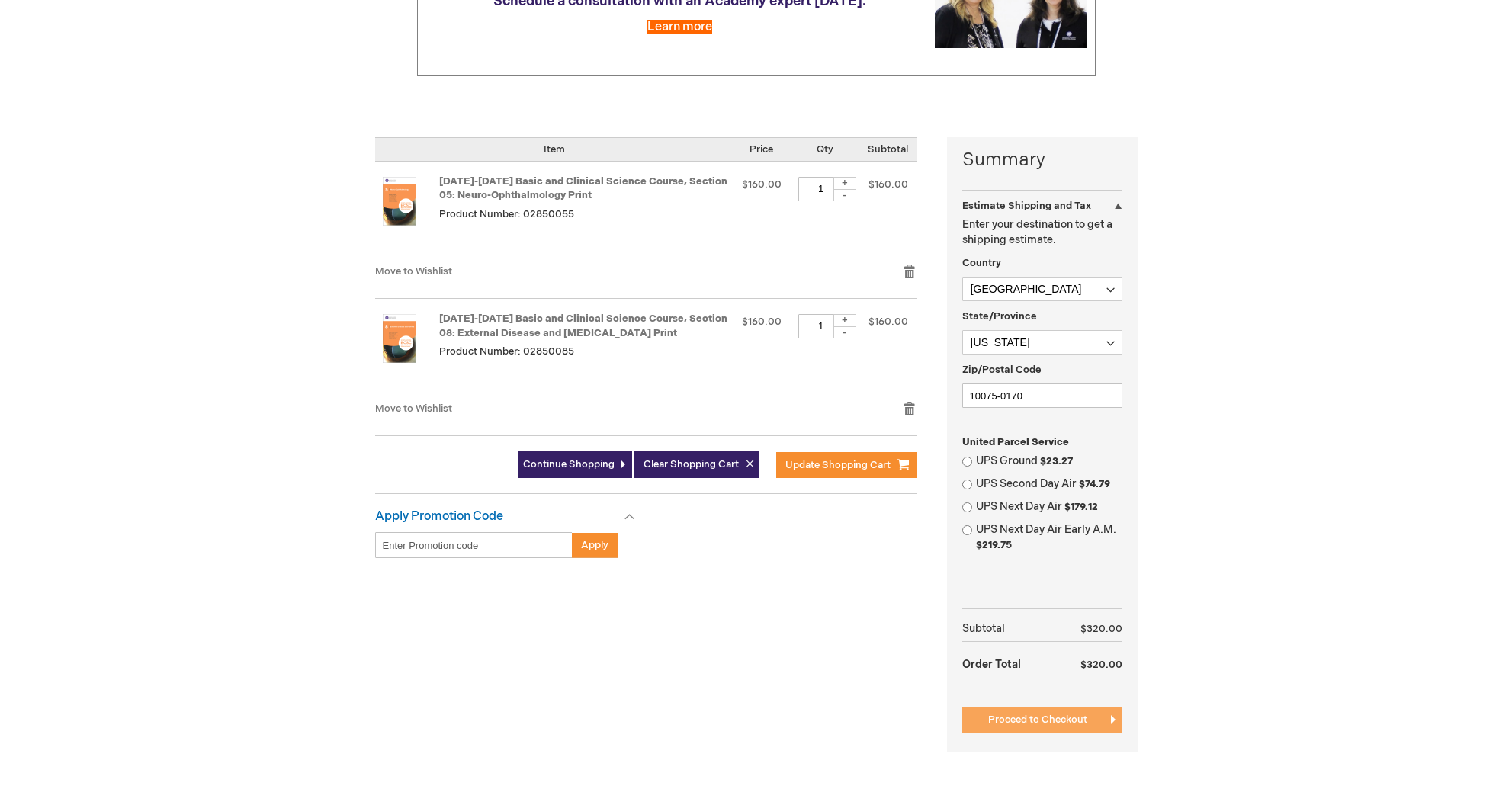
click at [1037, 718] on span "Proceed to Checkout" at bounding box center [1037, 719] width 99 height 12
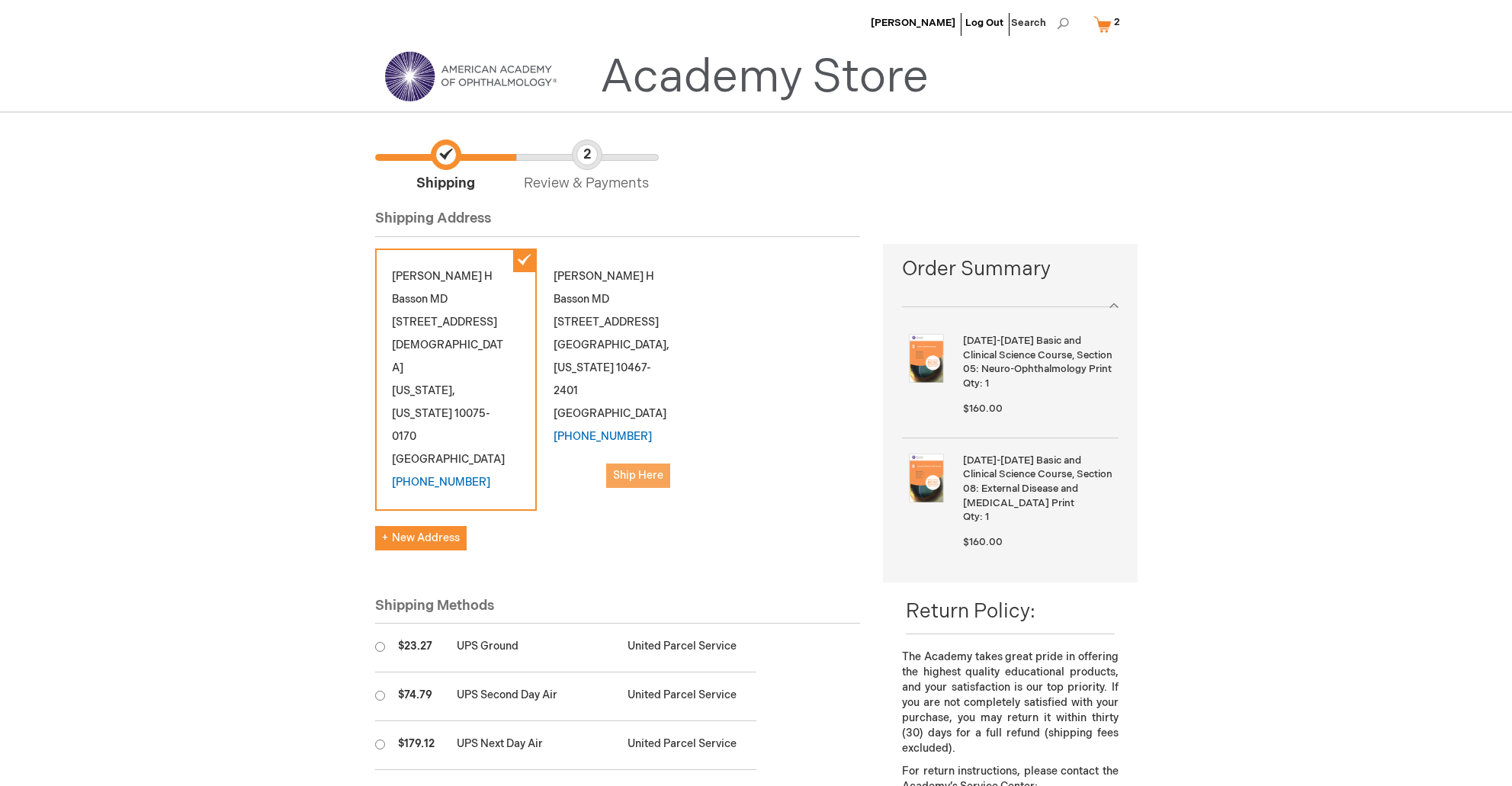
click at [633, 469] on span "Ship Here" at bounding box center [638, 476] width 50 height 13
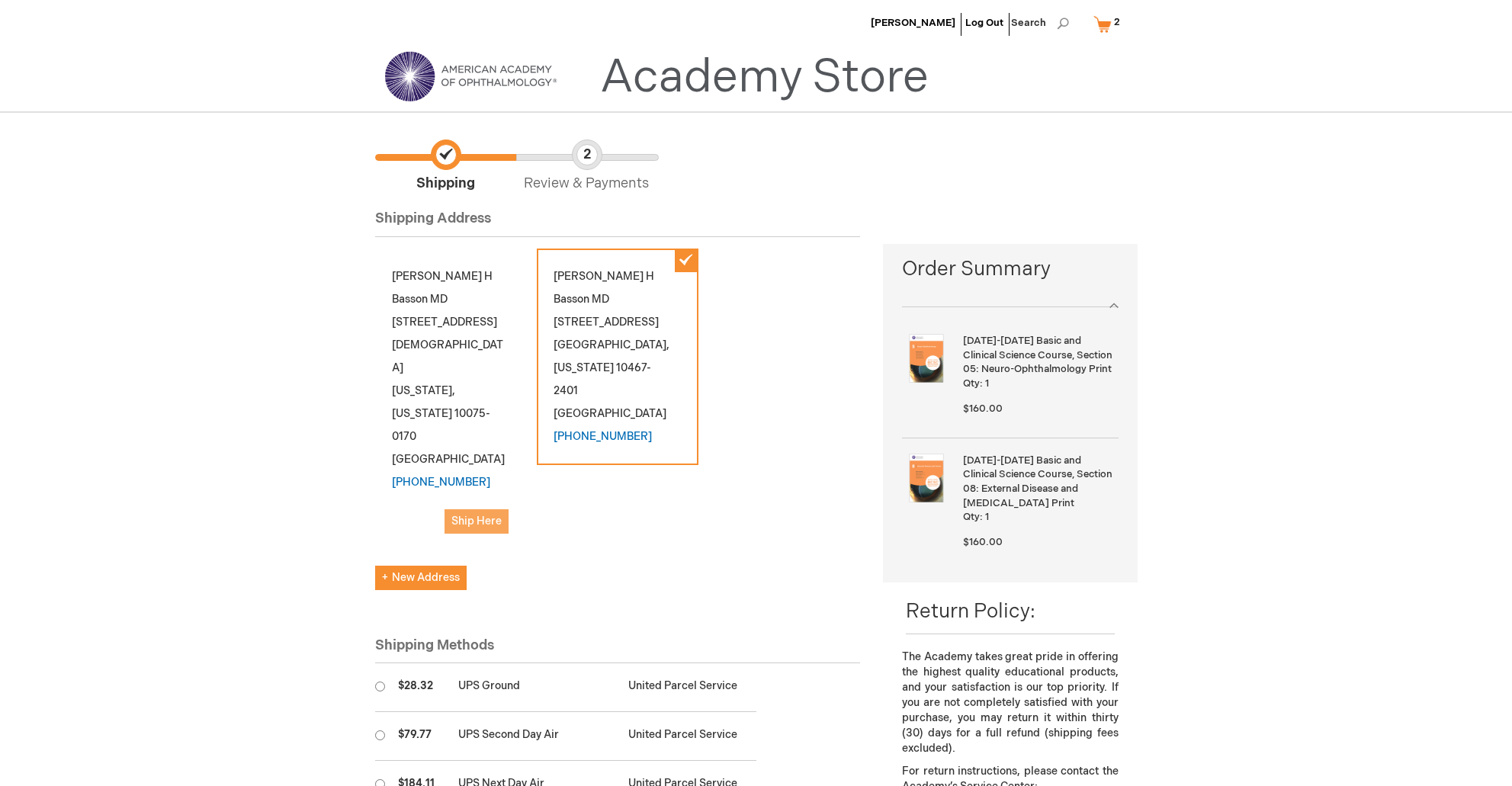
click at [455, 515] on span "Ship Here" at bounding box center [476, 522] width 50 height 13
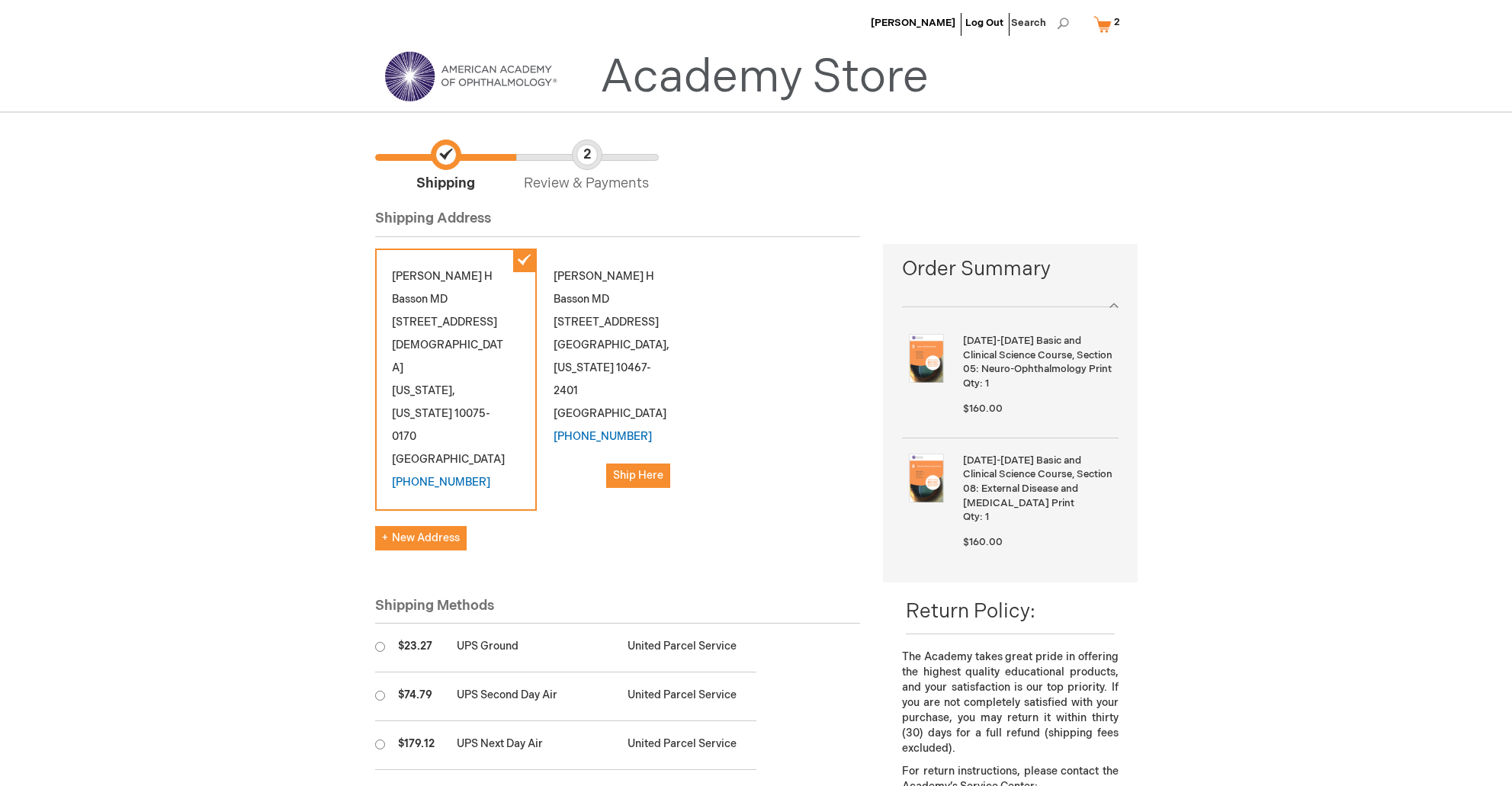
click at [378, 642] on input "radio" at bounding box center [380, 647] width 10 height 10
radio input "true"
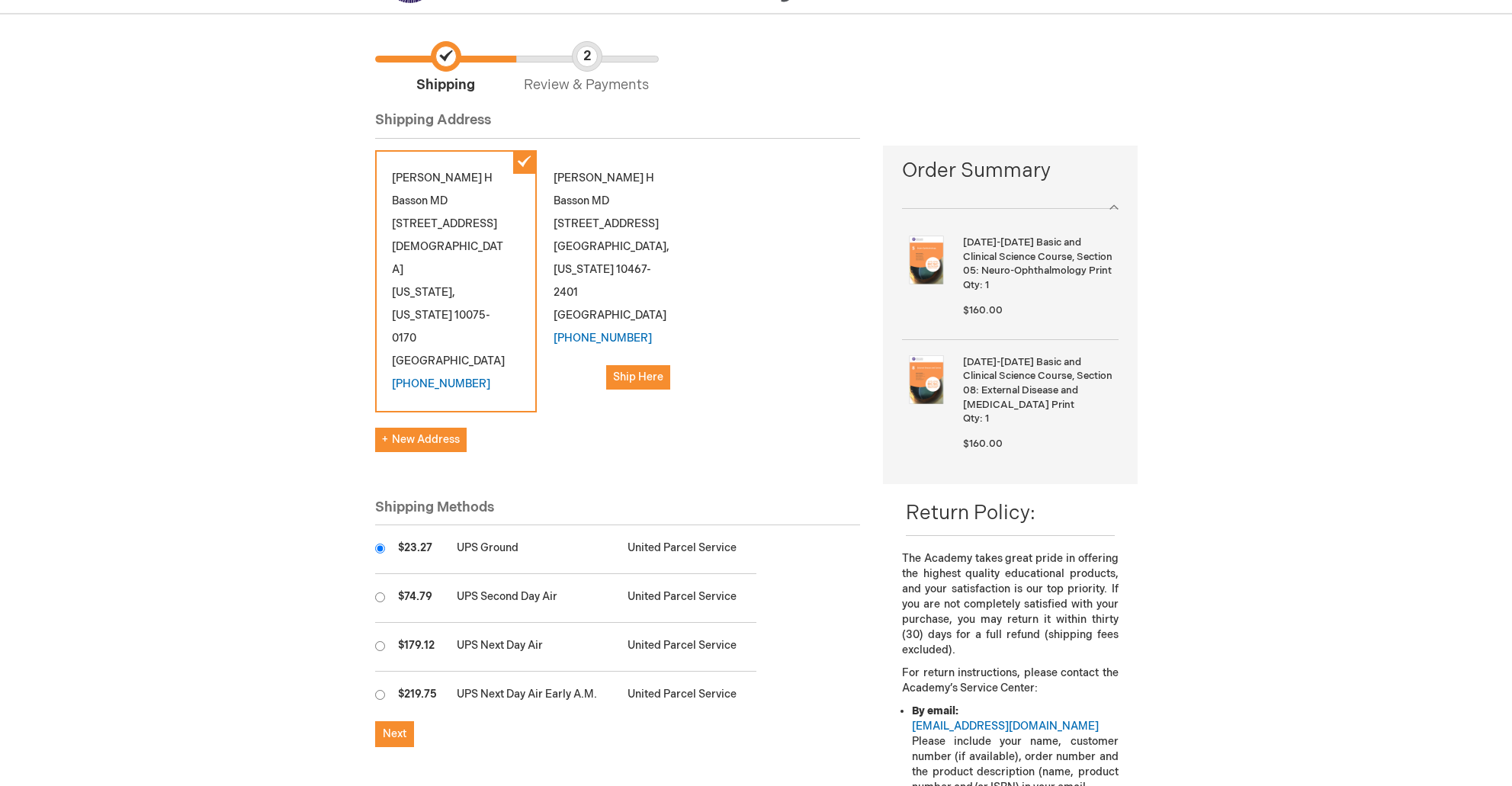
scroll to position [154, 0]
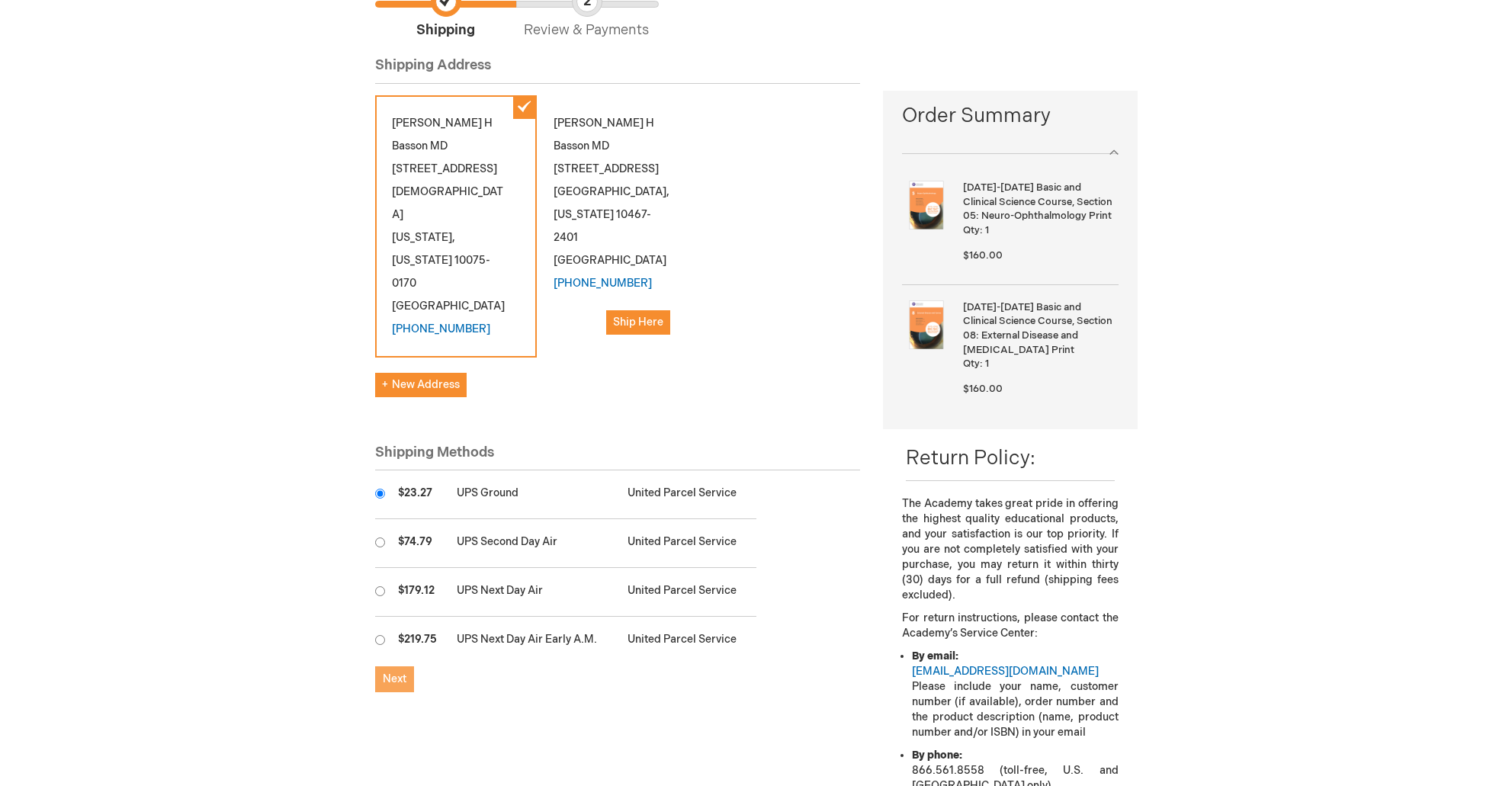
click at [391, 673] on span "Next" at bounding box center [394, 679] width 24 height 13
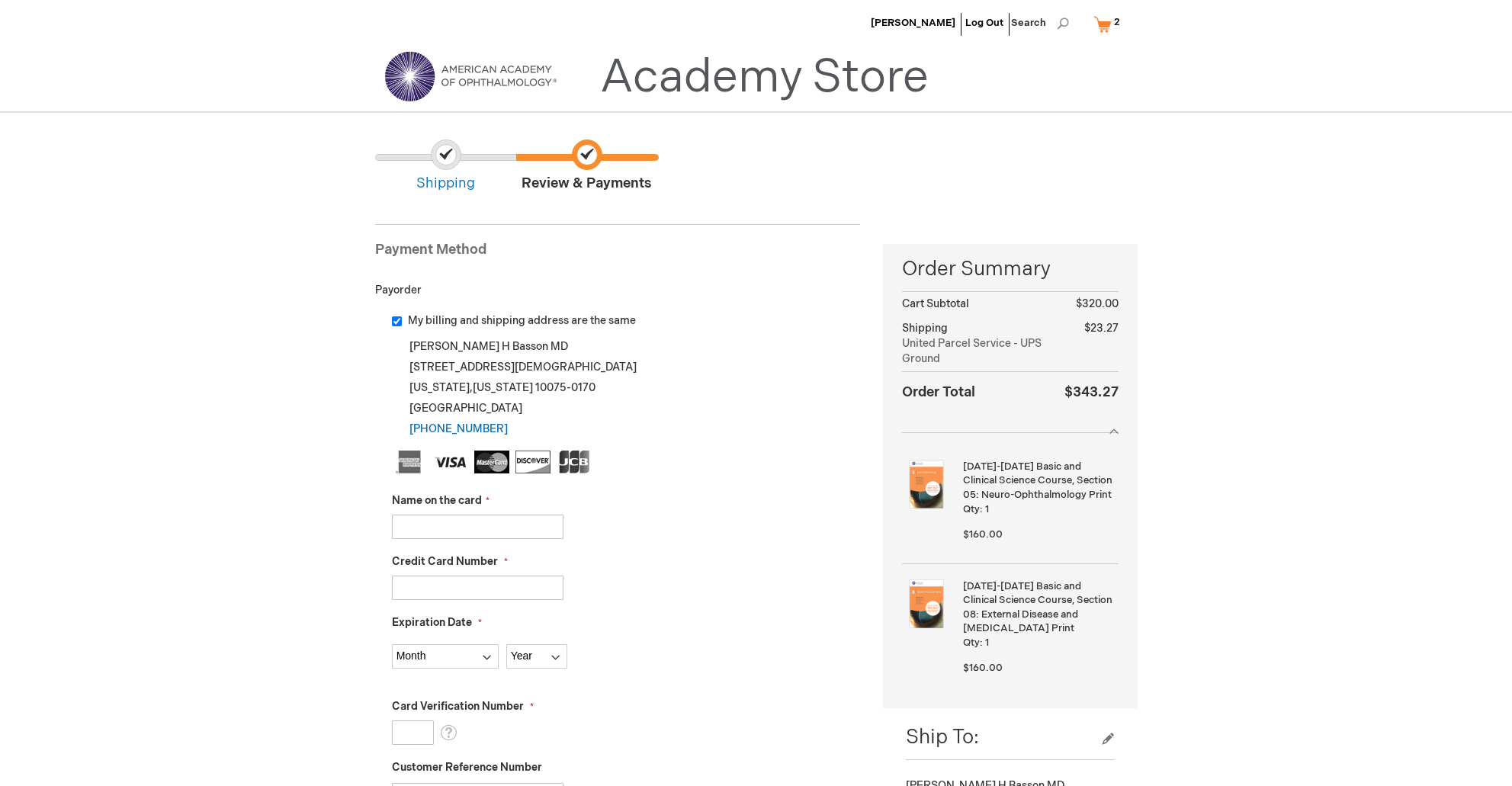
click at [410, 522] on input "Name on the card" at bounding box center [477, 527] width 172 height 25
type input "Geoffrey H Basson"
type input "5254750131677603"
select select "11"
select select "2027"
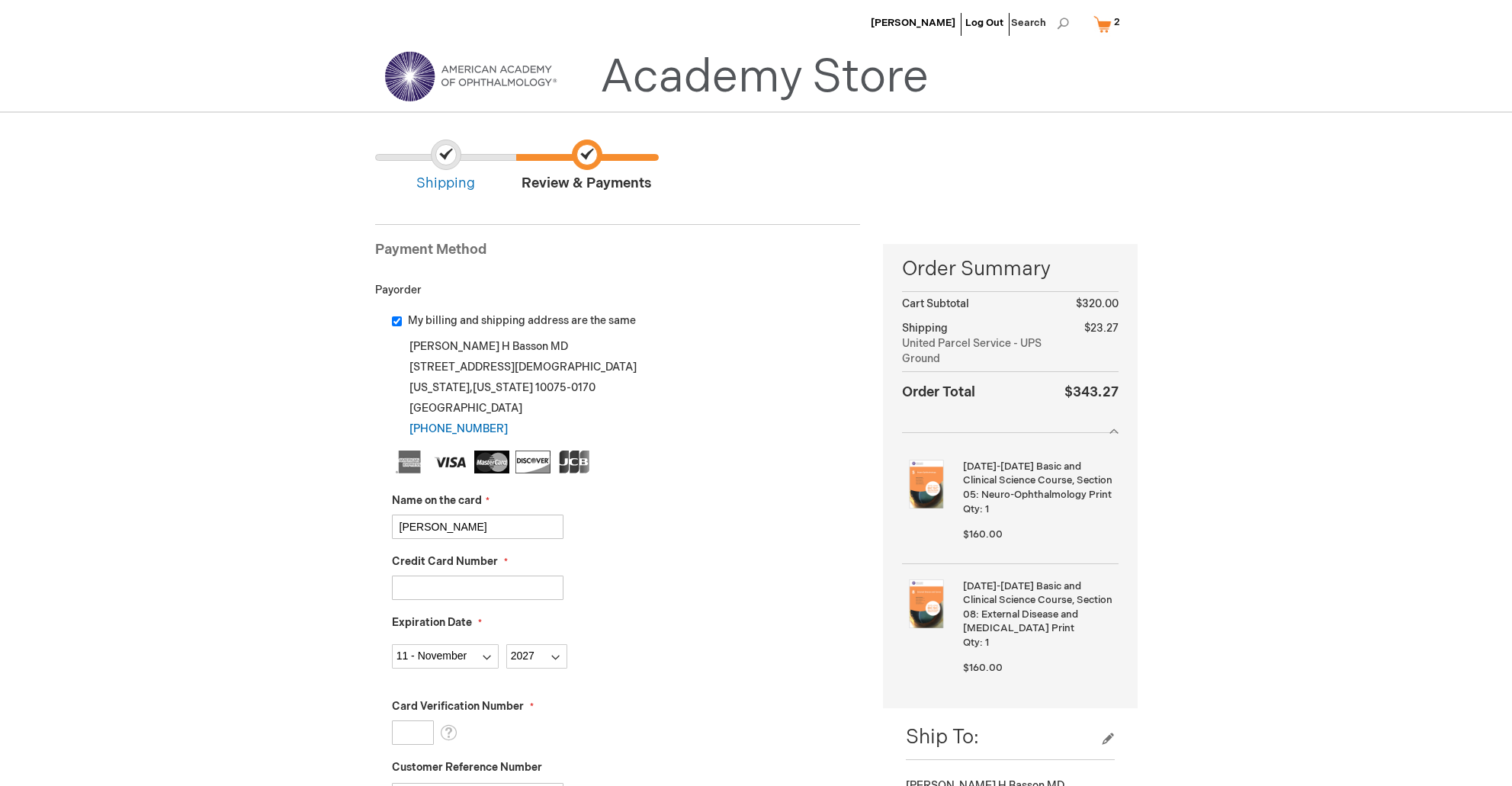
type input "549"
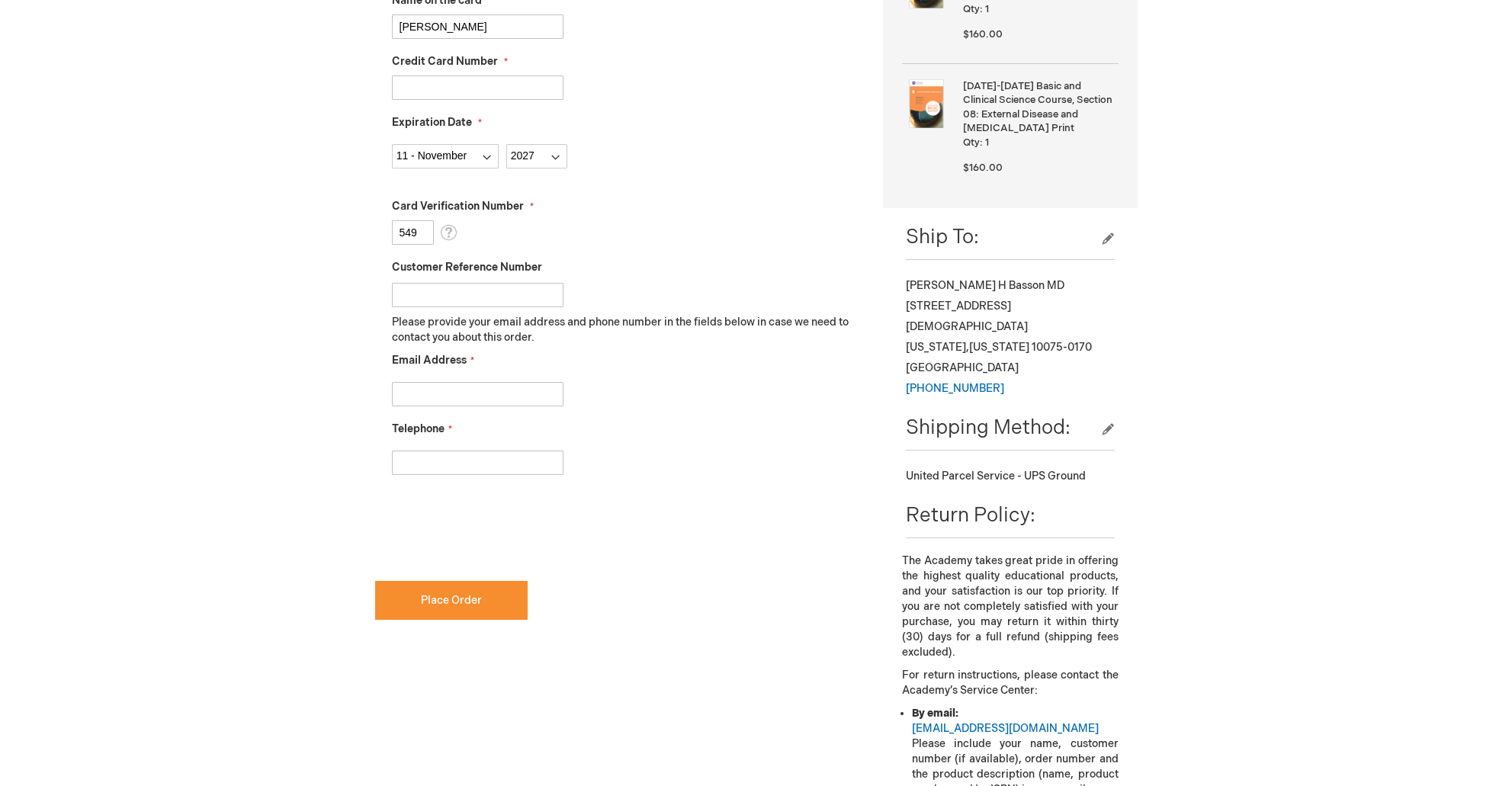
type input "gbasson@nyc.rr.com"
type input "[PHONE_NUMBER]"
checkbox input "true"
click at [456, 598] on span "Place Order" at bounding box center [451, 600] width 61 height 13
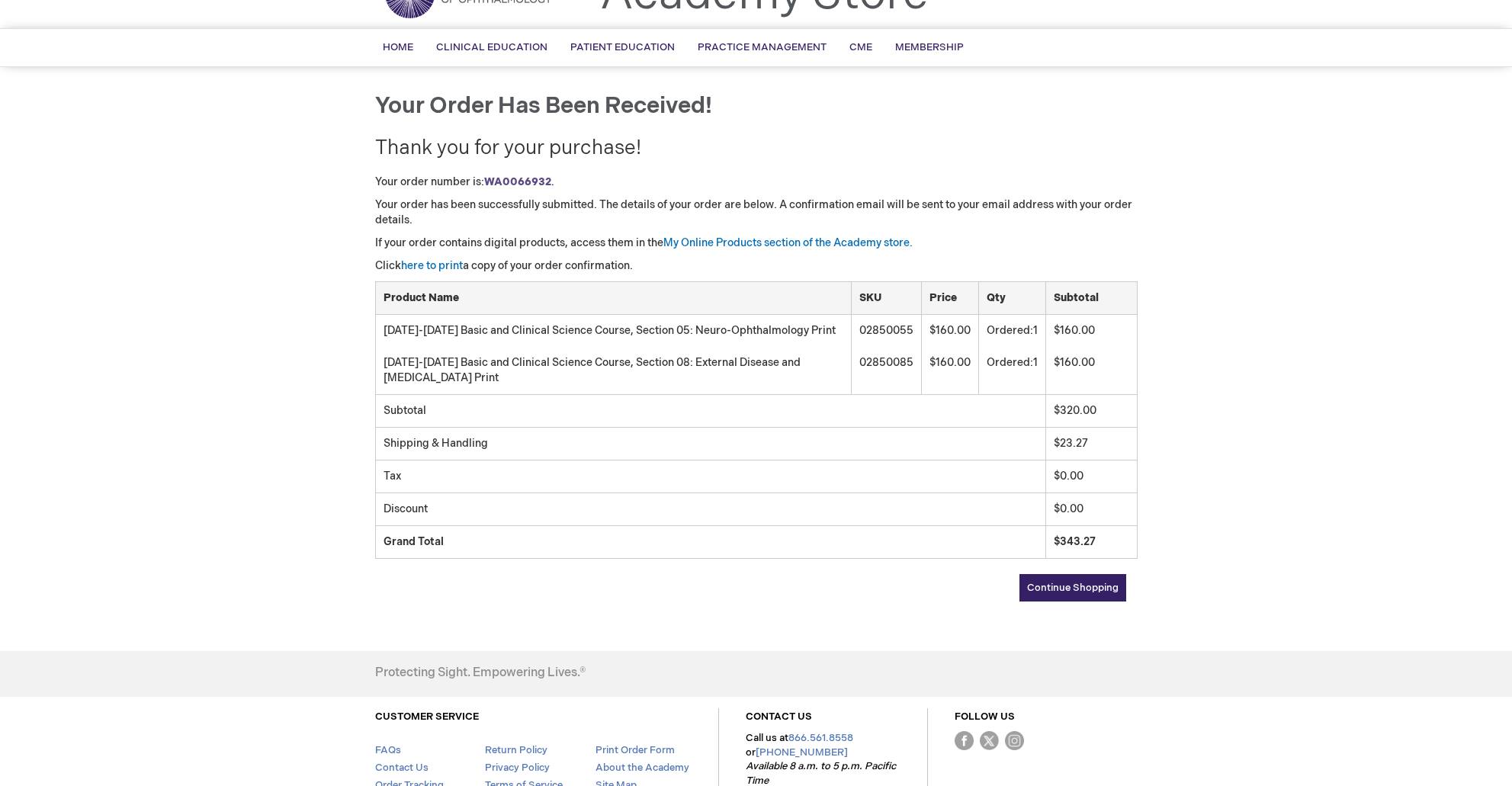
scroll to position [81, 0]
click at [428, 266] on link "here to print" at bounding box center [432, 267] width 62 height 13
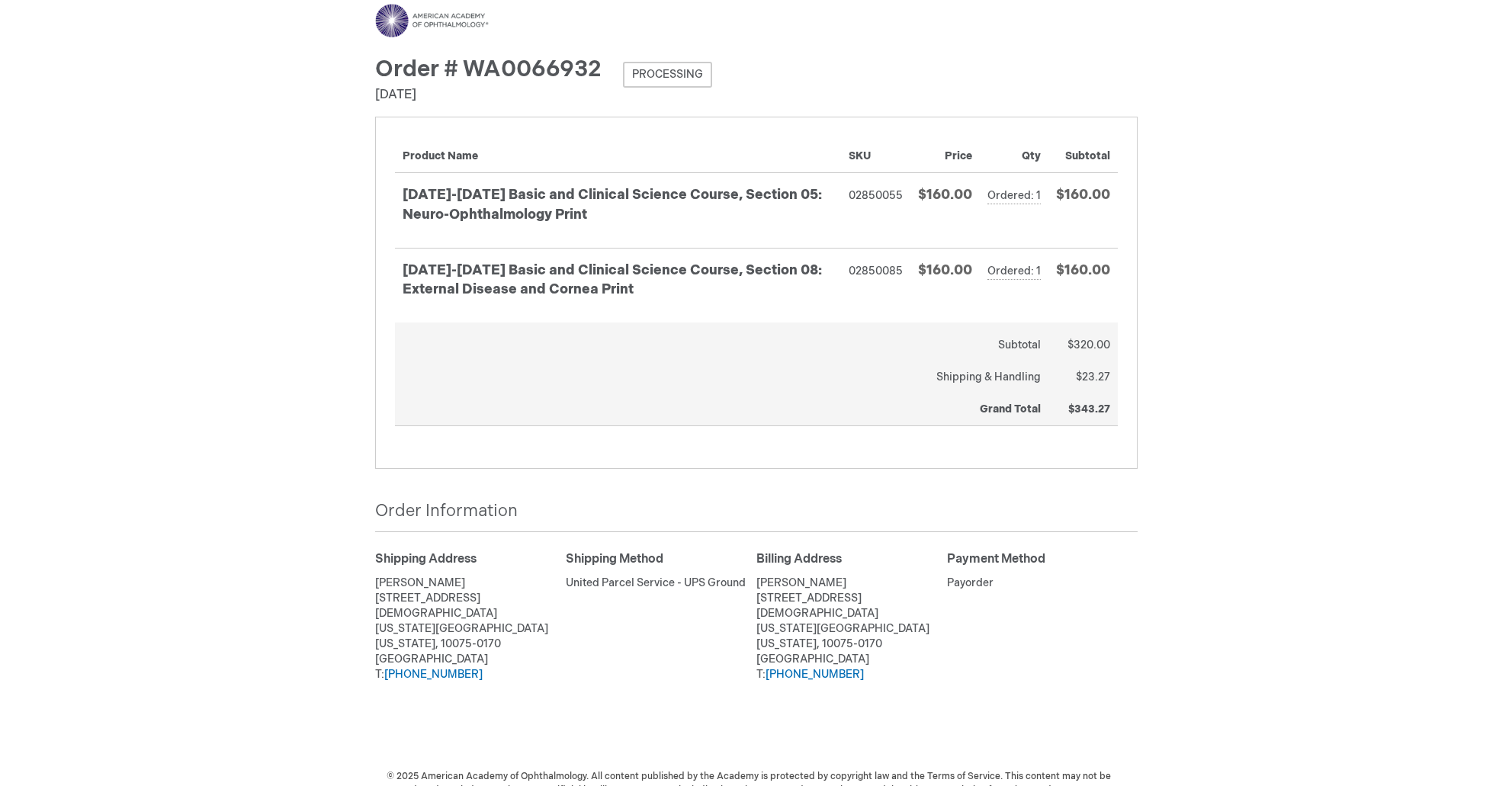
scroll to position [7, 0]
